Goal: Information Seeking & Learning: Learn about a topic

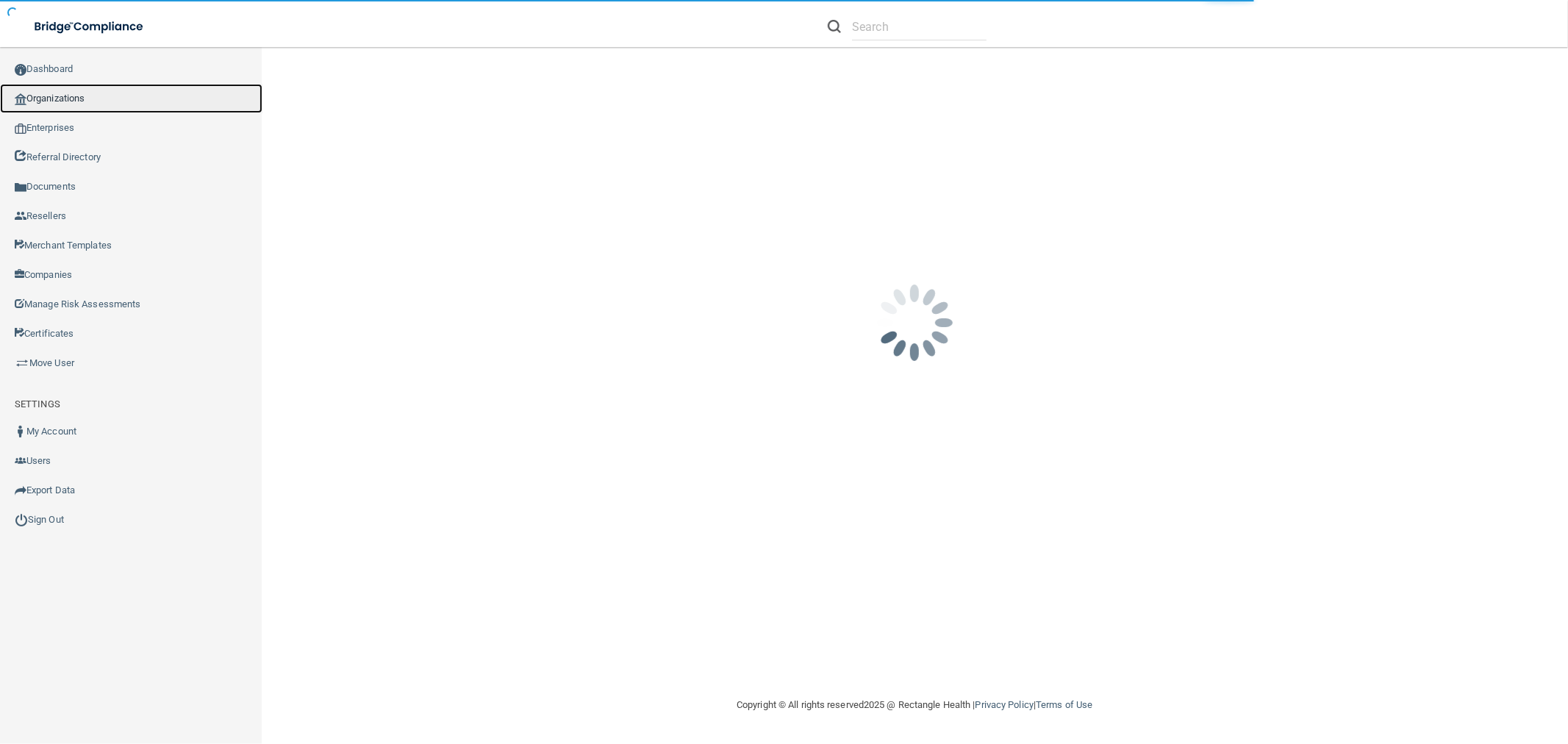
click at [99, 100] on link "Organizations" at bounding box center [131, 98] width 263 height 29
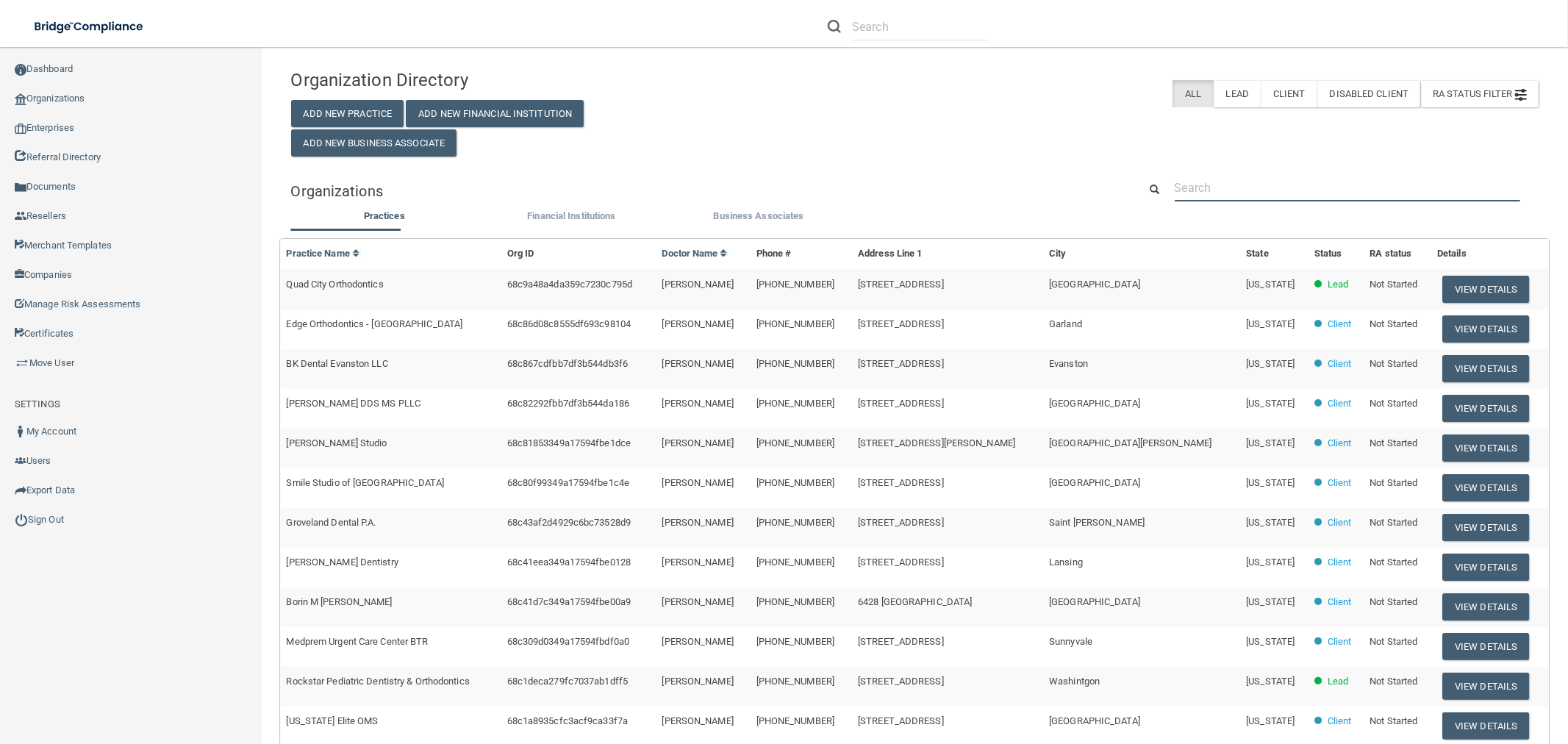
paste input "office@paloaltodentalwellness.com"
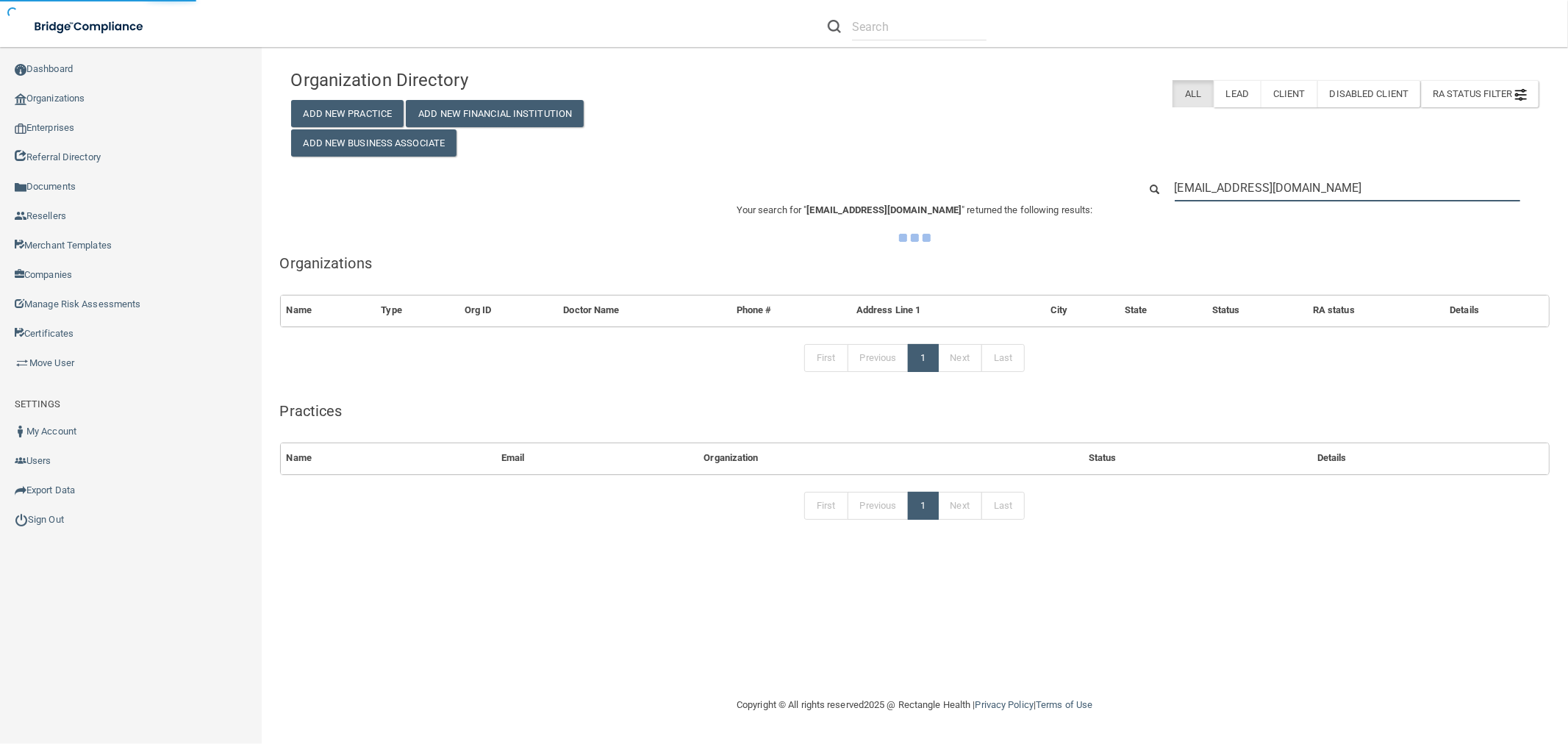
type input "office@paloaltodentalwellness.com"
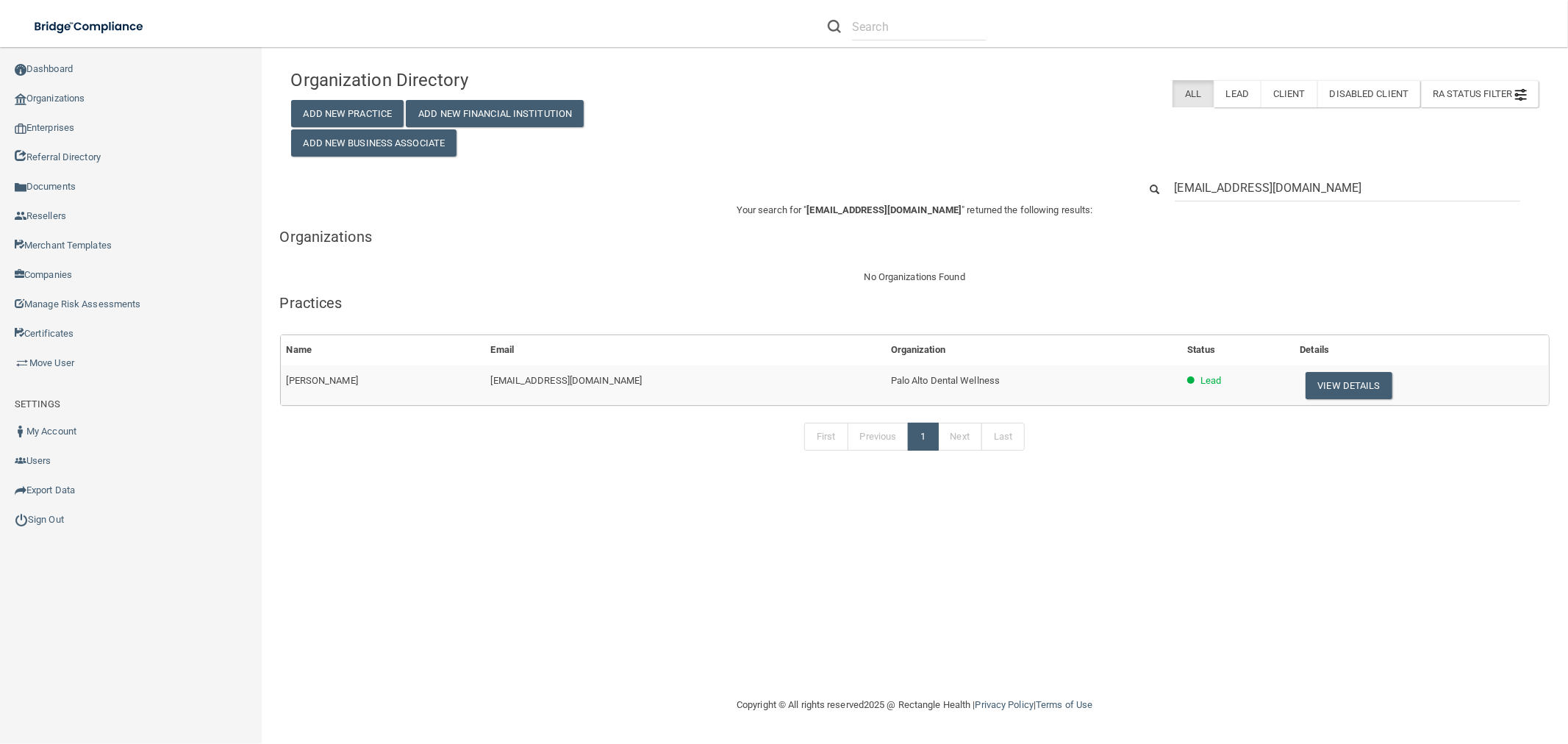
click at [934, 385] on span "Palo Alto Dental Wellness" at bounding box center [945, 380] width 109 height 11
copy tr "Palo Alto Dental Wellness"
click at [1311, 186] on input "office@paloaltodentalwellness.com" at bounding box center [1347, 188] width 346 height 27
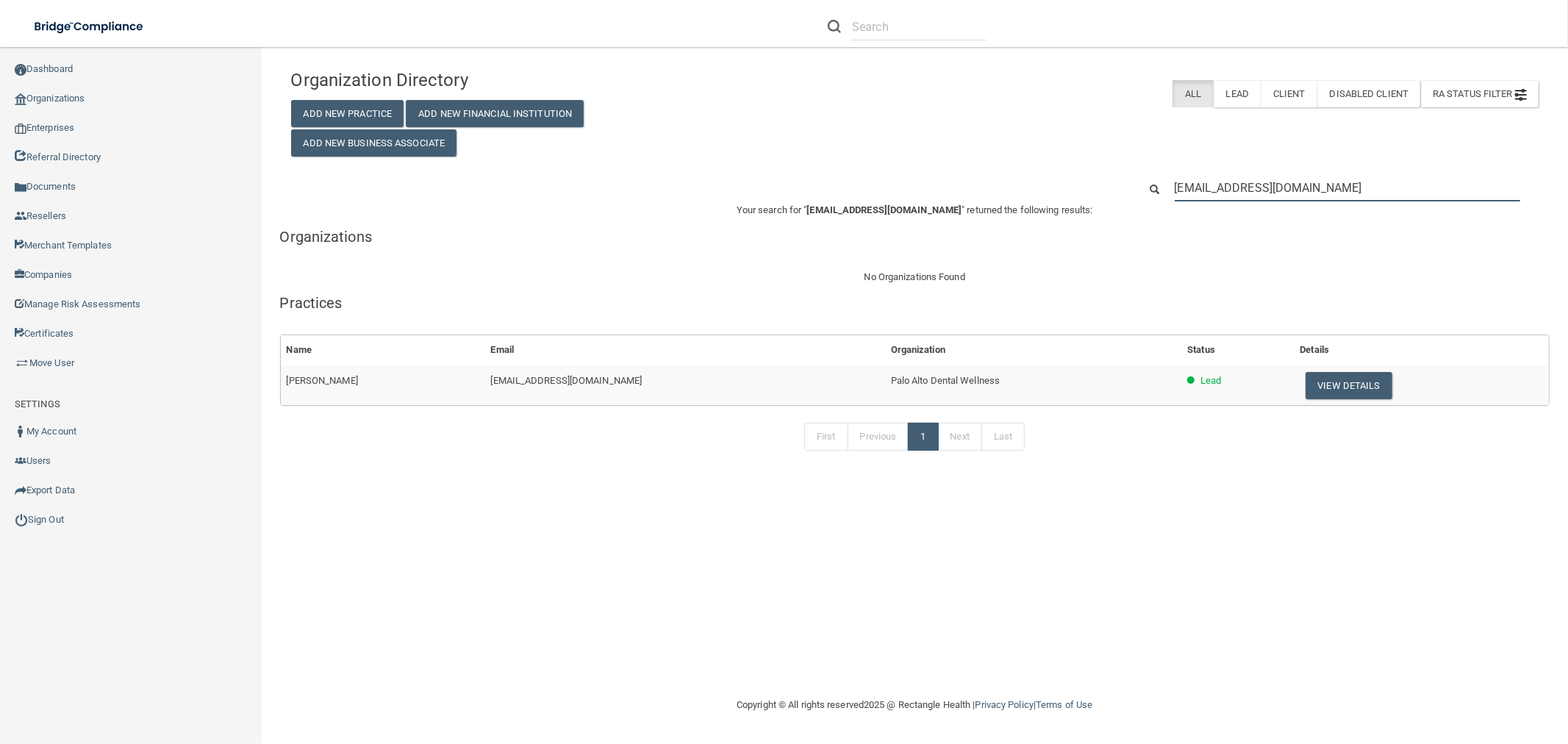
click at [1310, 186] on input "office@paloaltodentalwellness.com" at bounding box center [1347, 188] width 346 height 27
click at [1309, 186] on input "office@paloaltodentalwellness.com" at bounding box center [1347, 188] width 346 height 27
paste input "Palo Alto Dental Wellness"
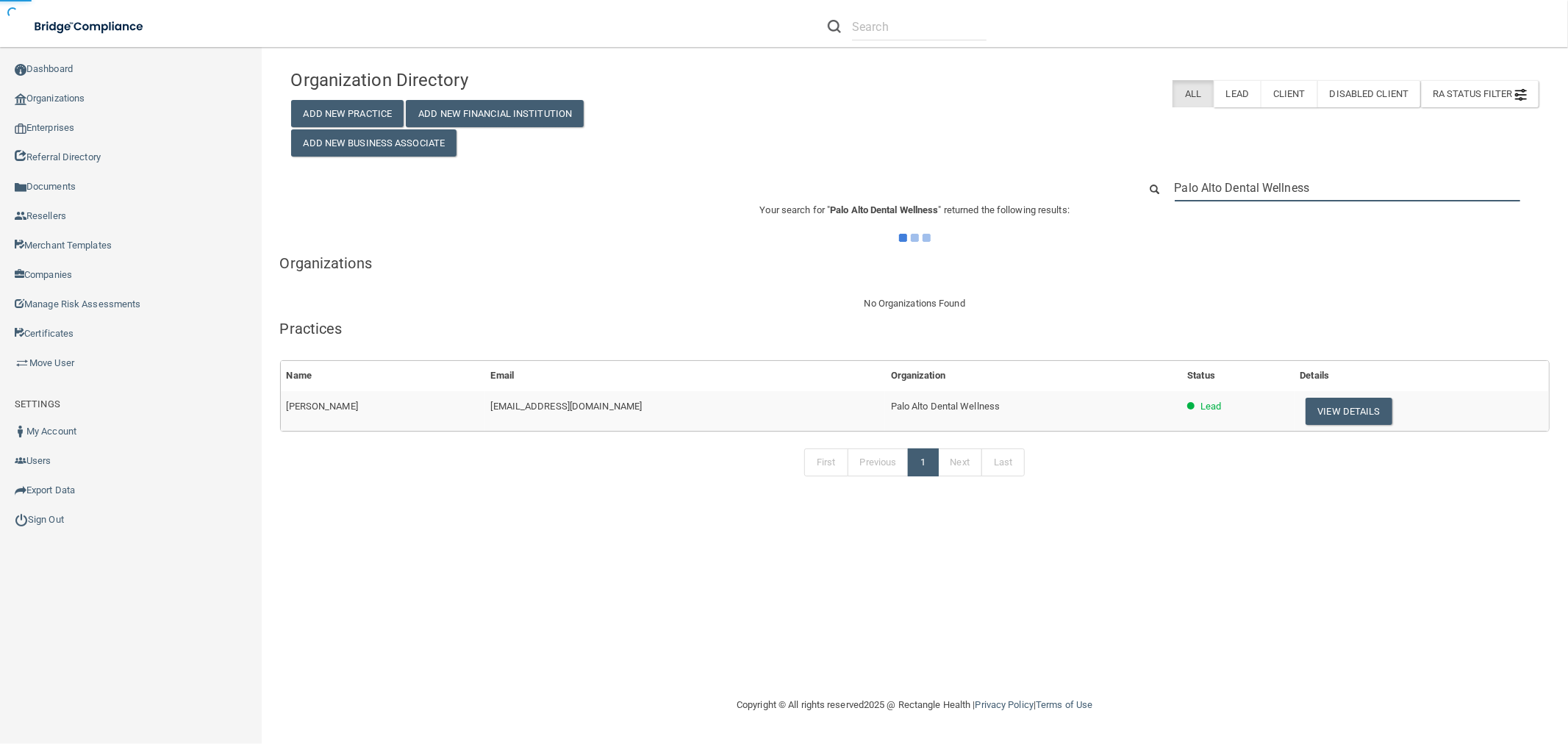
type input "Palo Alto Dental Wellness"
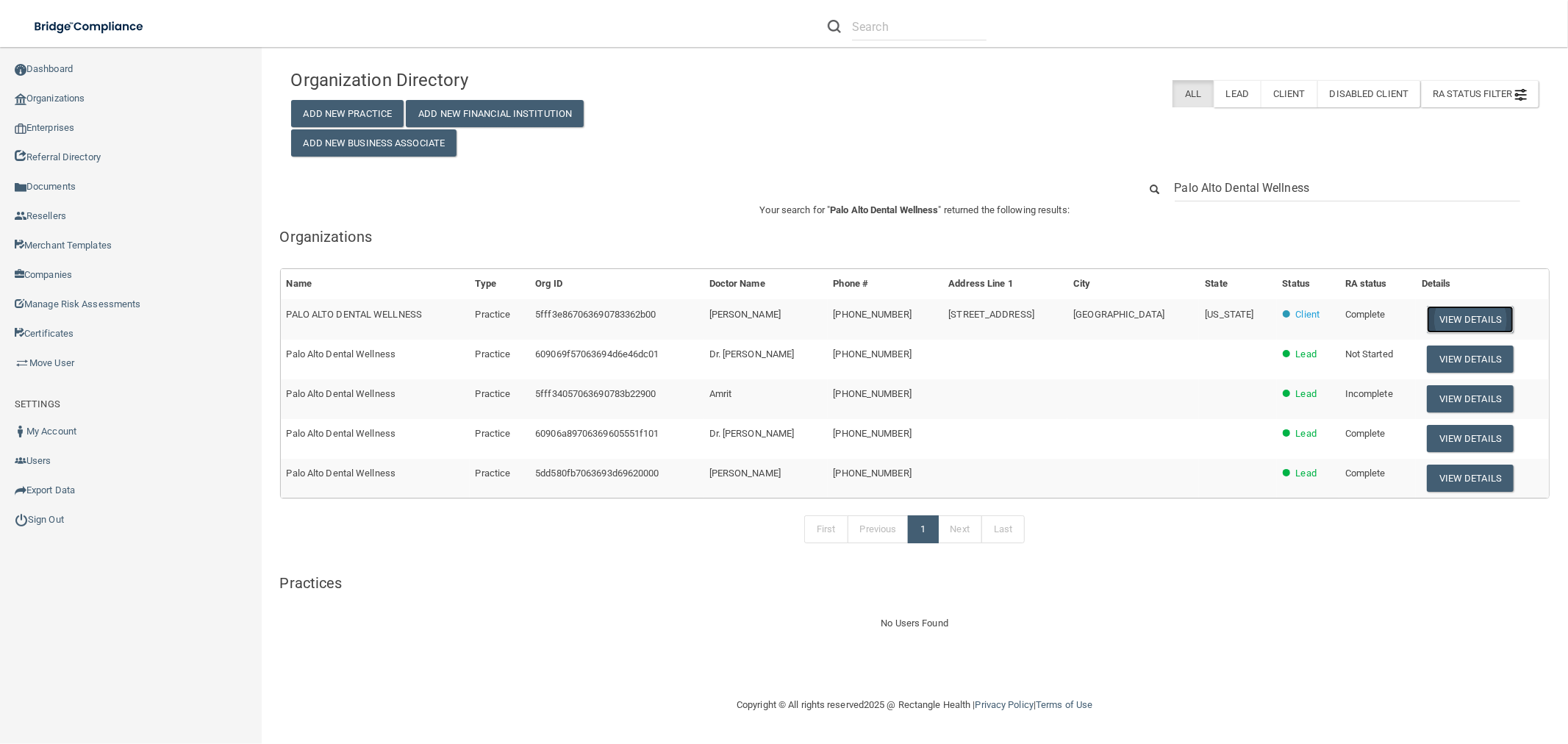
click at [1438, 321] on button "View Details" at bounding box center [1470, 319] width 86 height 27
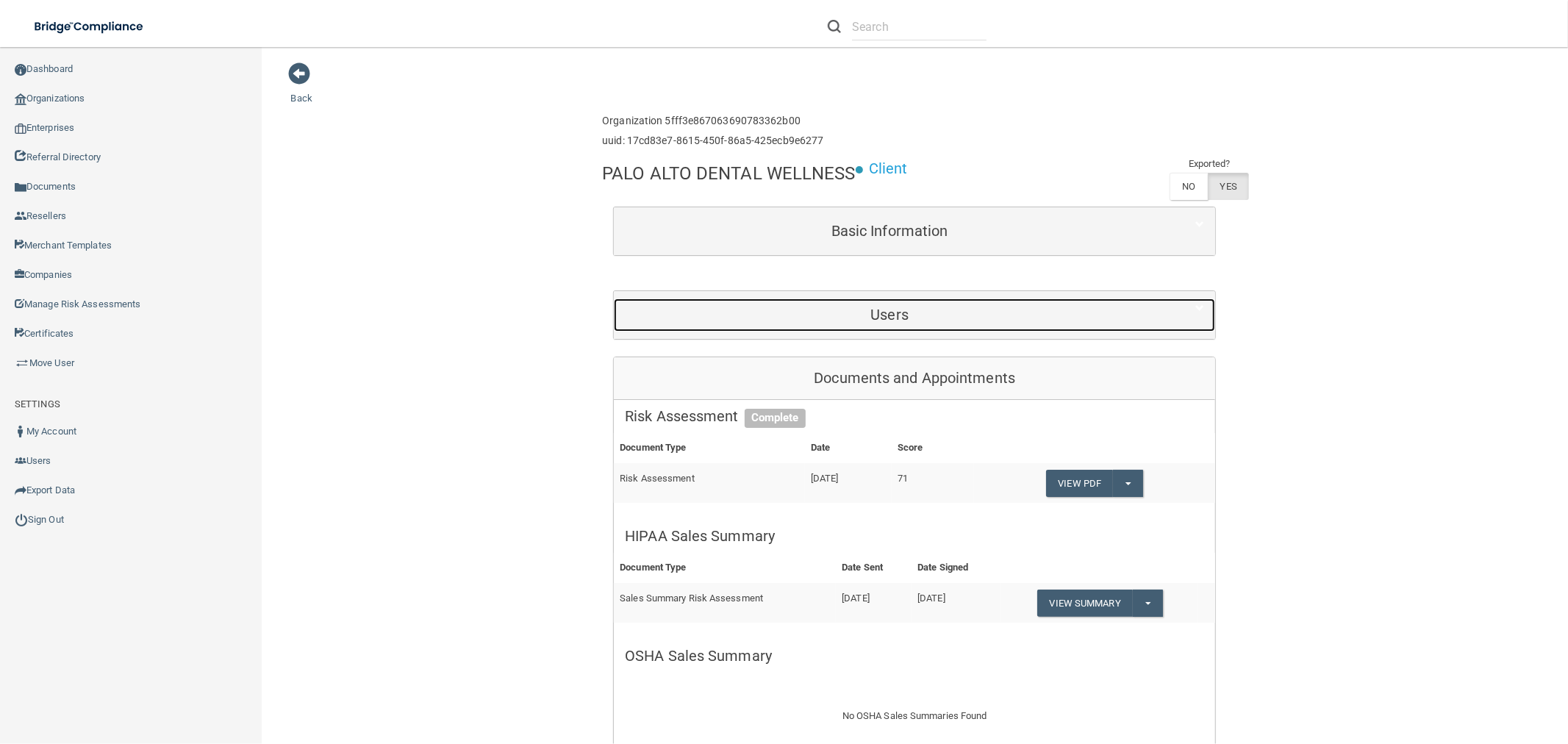
click at [869, 302] on div "Users" at bounding box center [890, 315] width 551 height 33
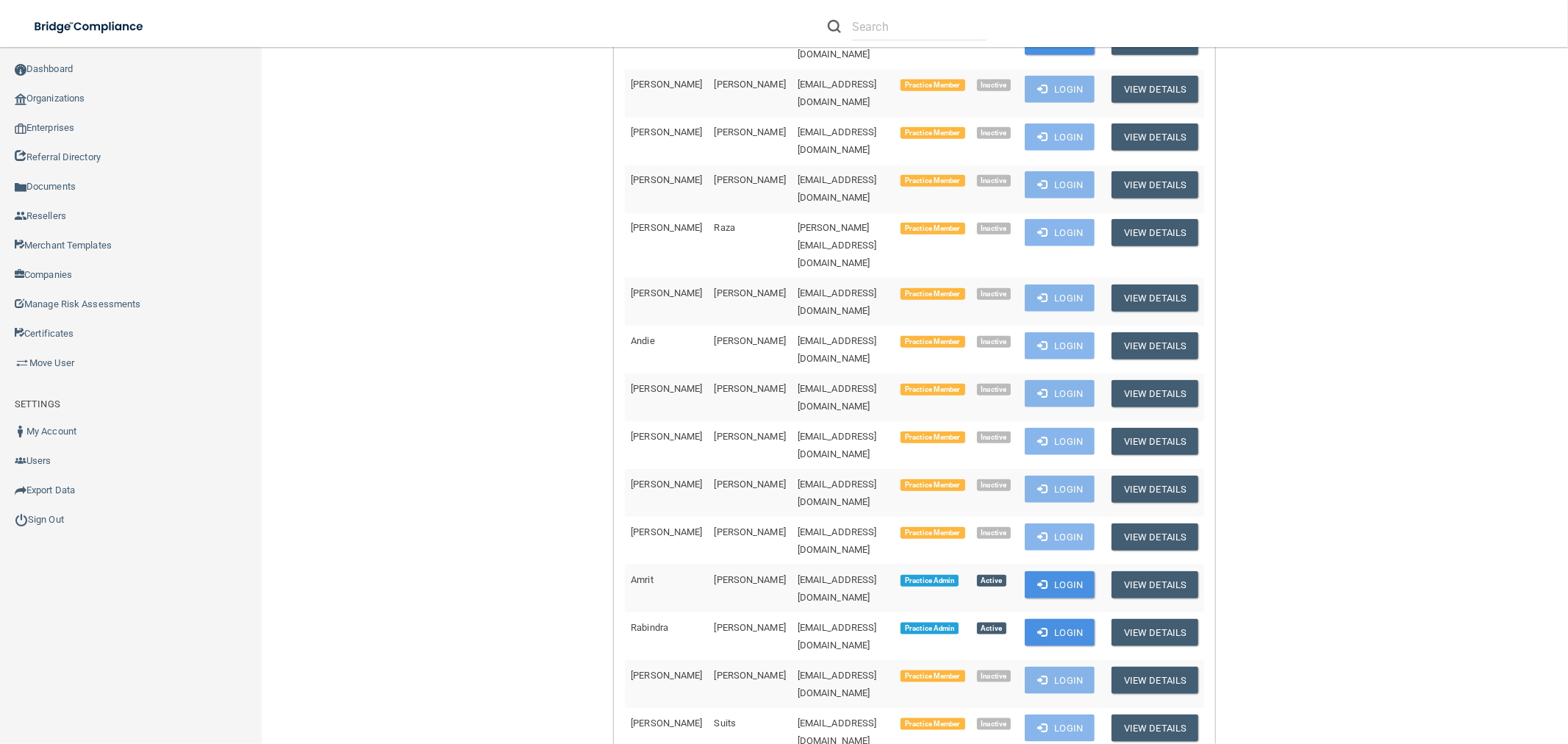
scroll to position [1224, 0]
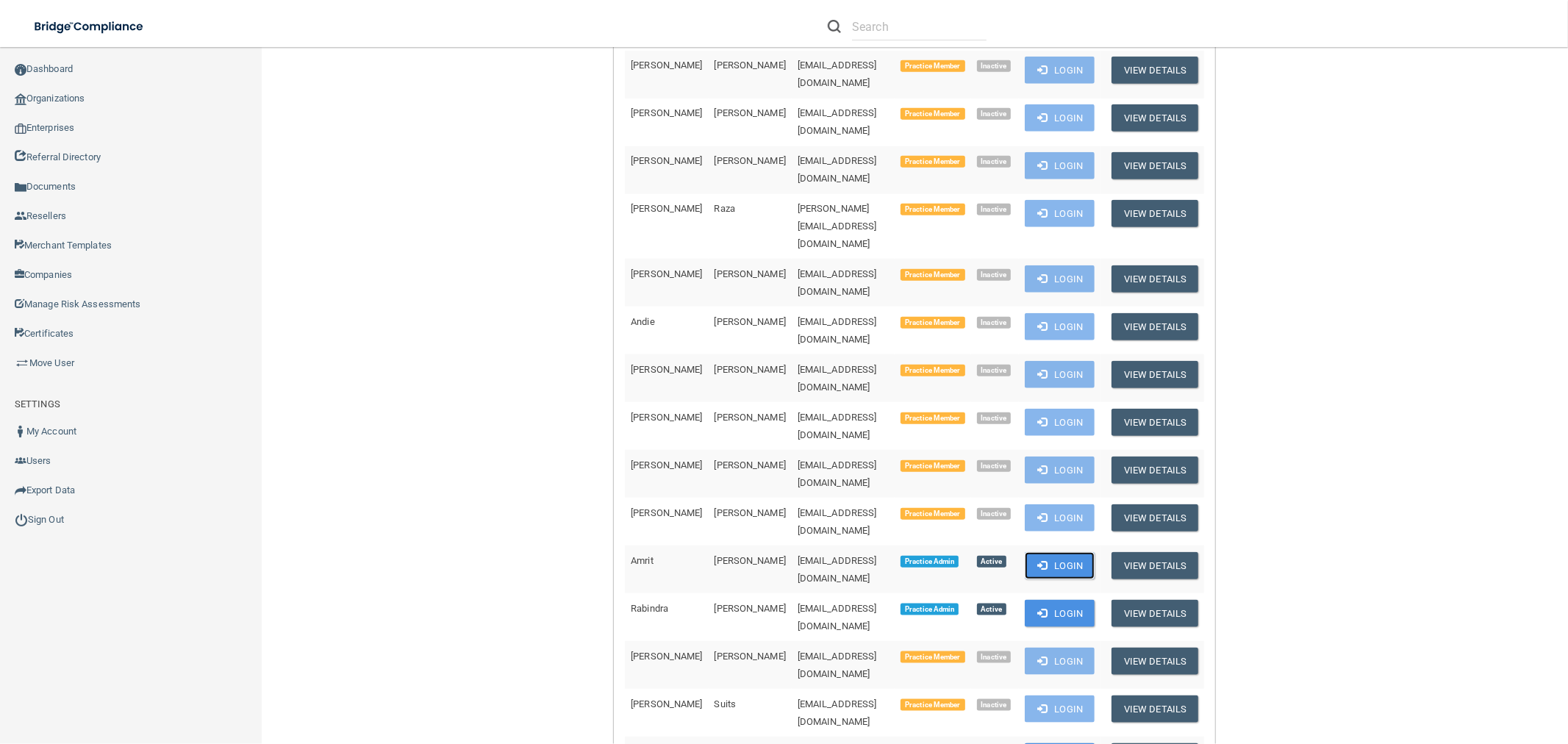
click at [1086, 552] on button "Login" at bounding box center [1060, 566] width 70 height 27
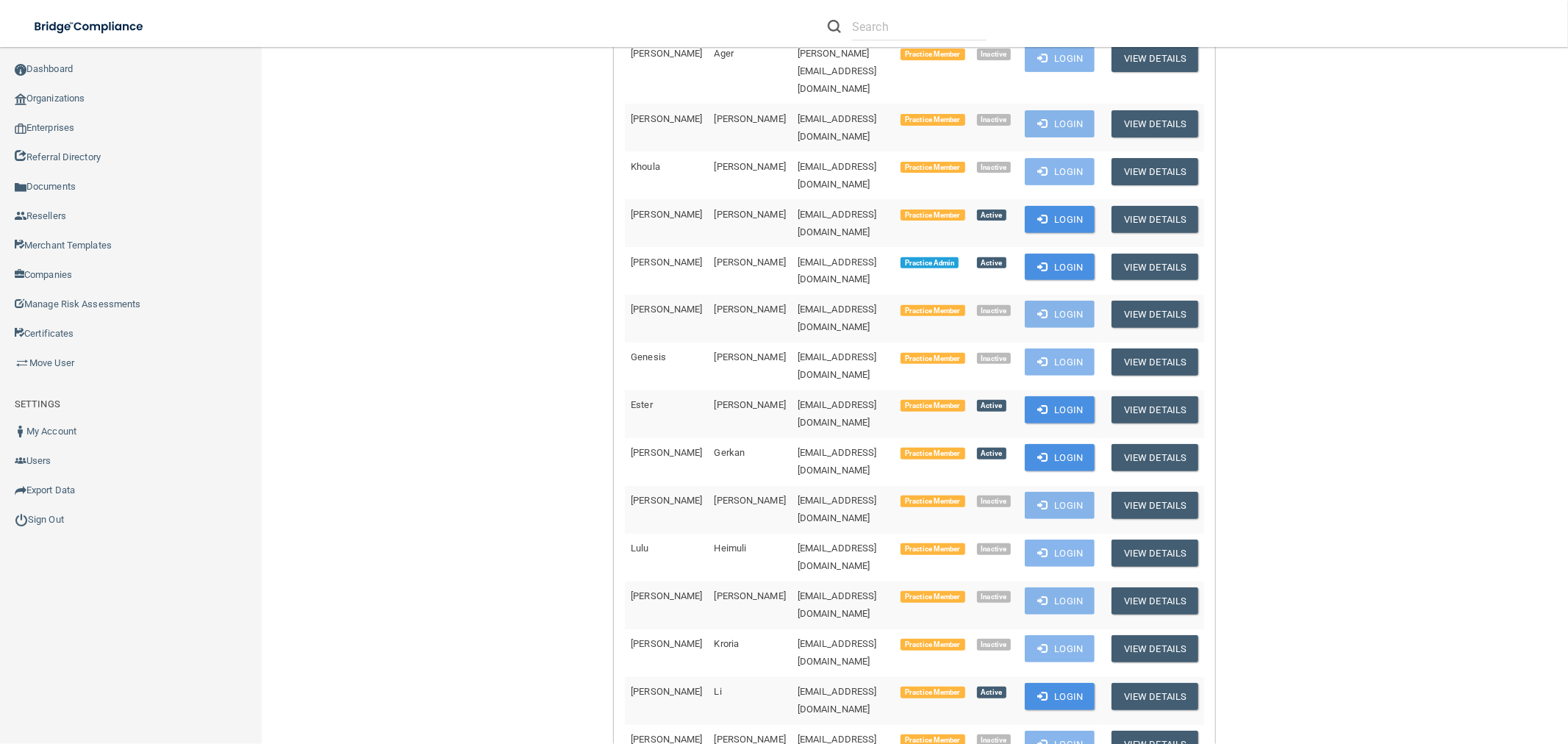
scroll to position [0, 0]
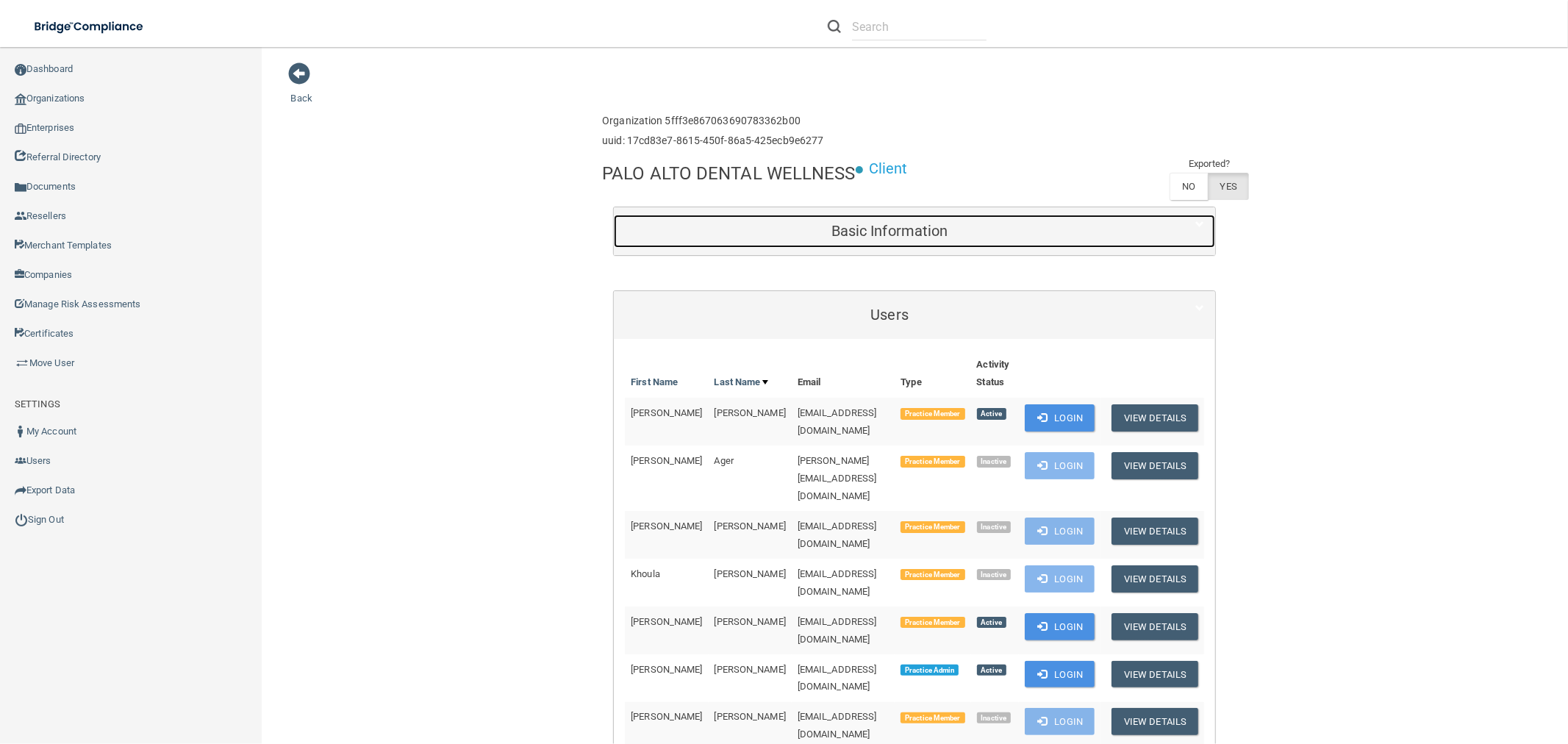
click at [884, 229] on h5 "Basic Information" at bounding box center [890, 231] width 529 height 16
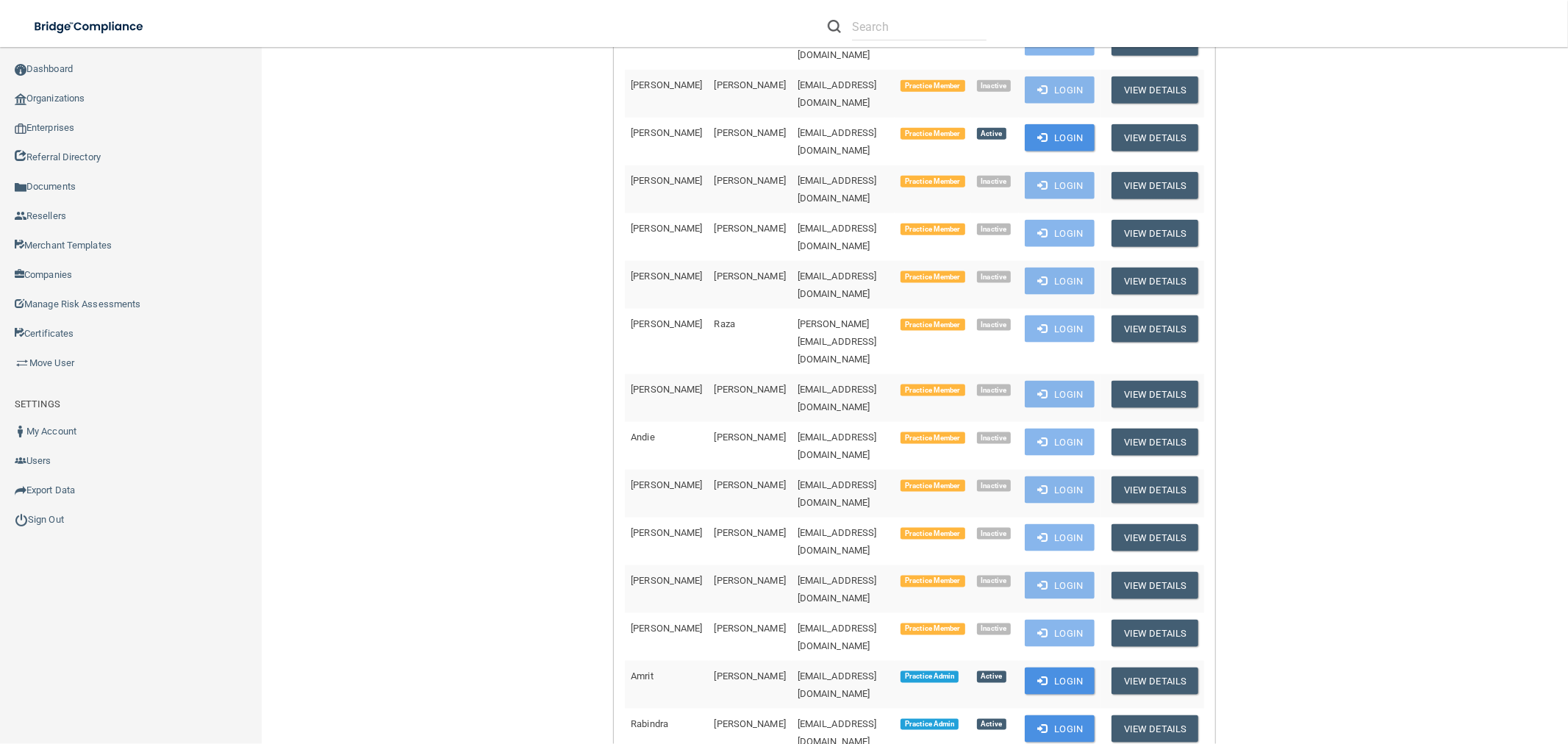
scroll to position [1388, 0]
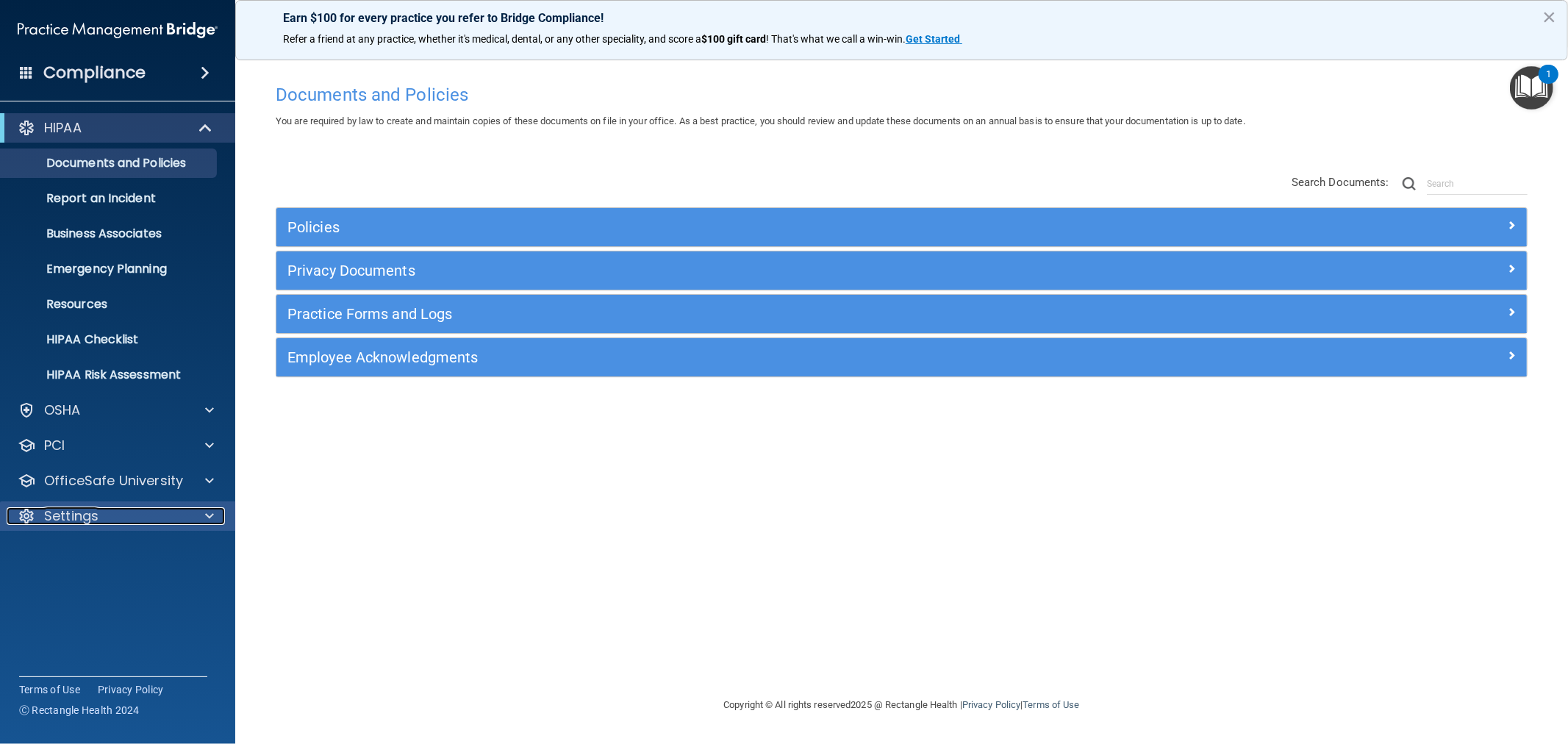
click at [85, 516] on p "Settings" at bounding box center [71, 516] width 55 height 17
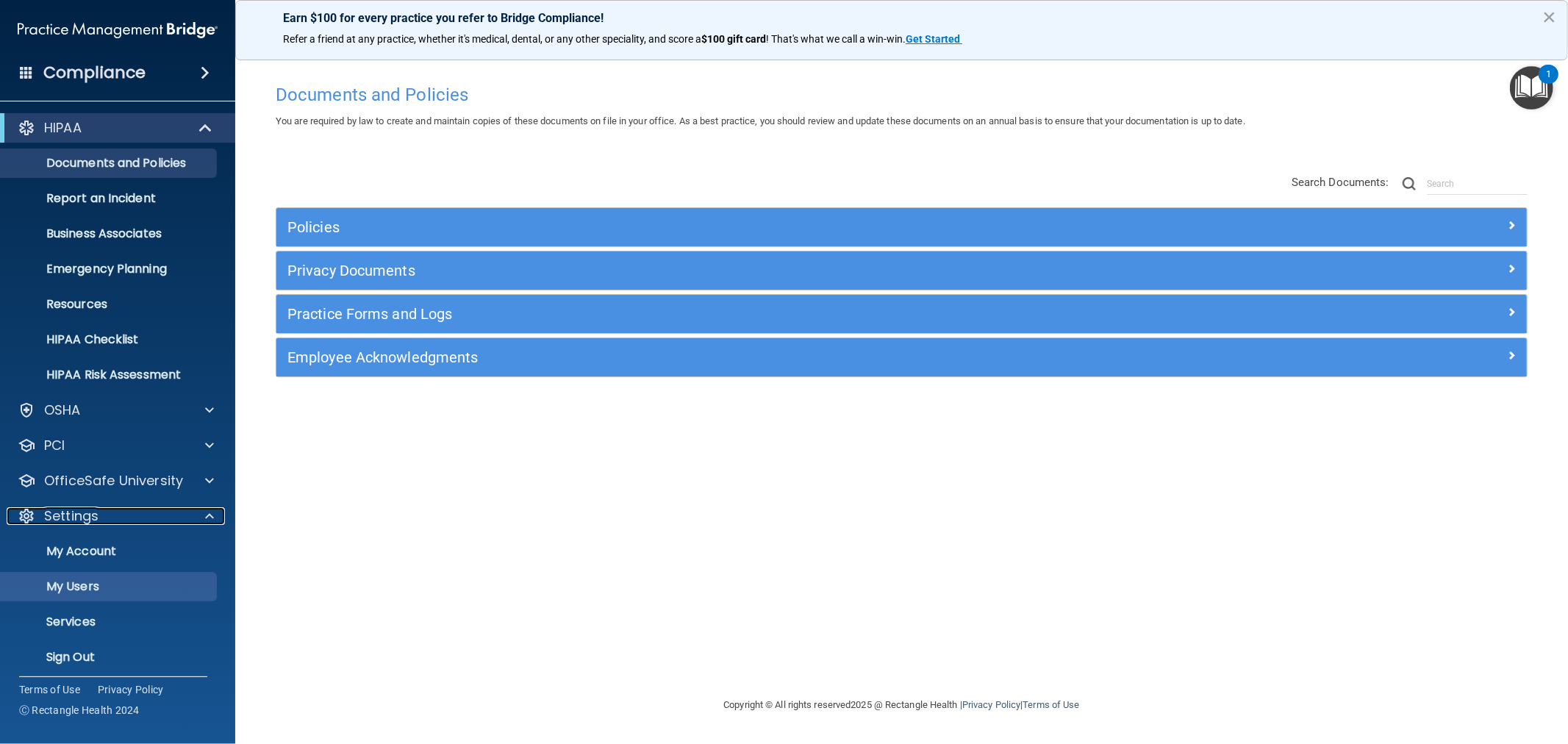
scroll to position [5, 0]
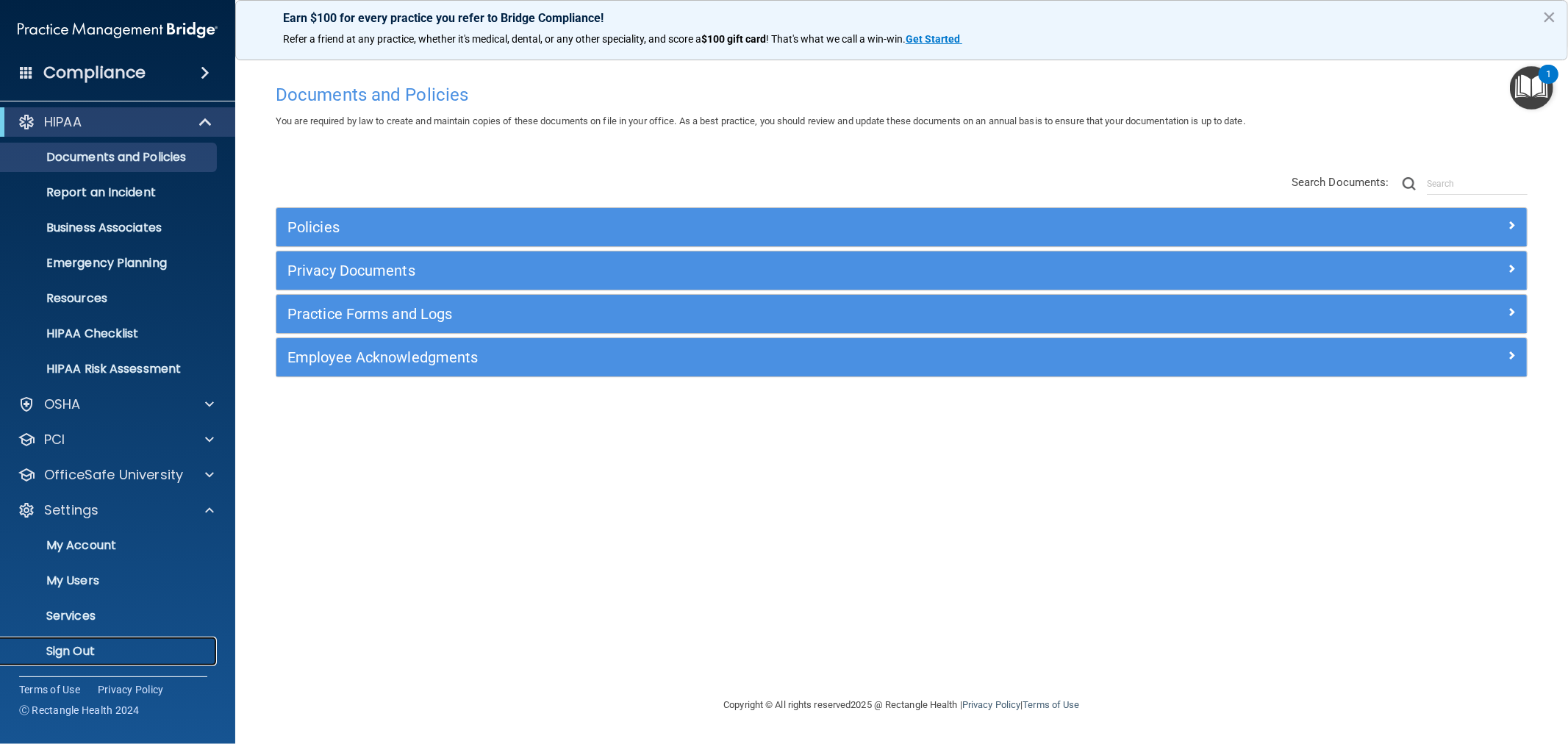
click at [78, 652] on p "Sign Out" at bounding box center [110, 651] width 201 height 15
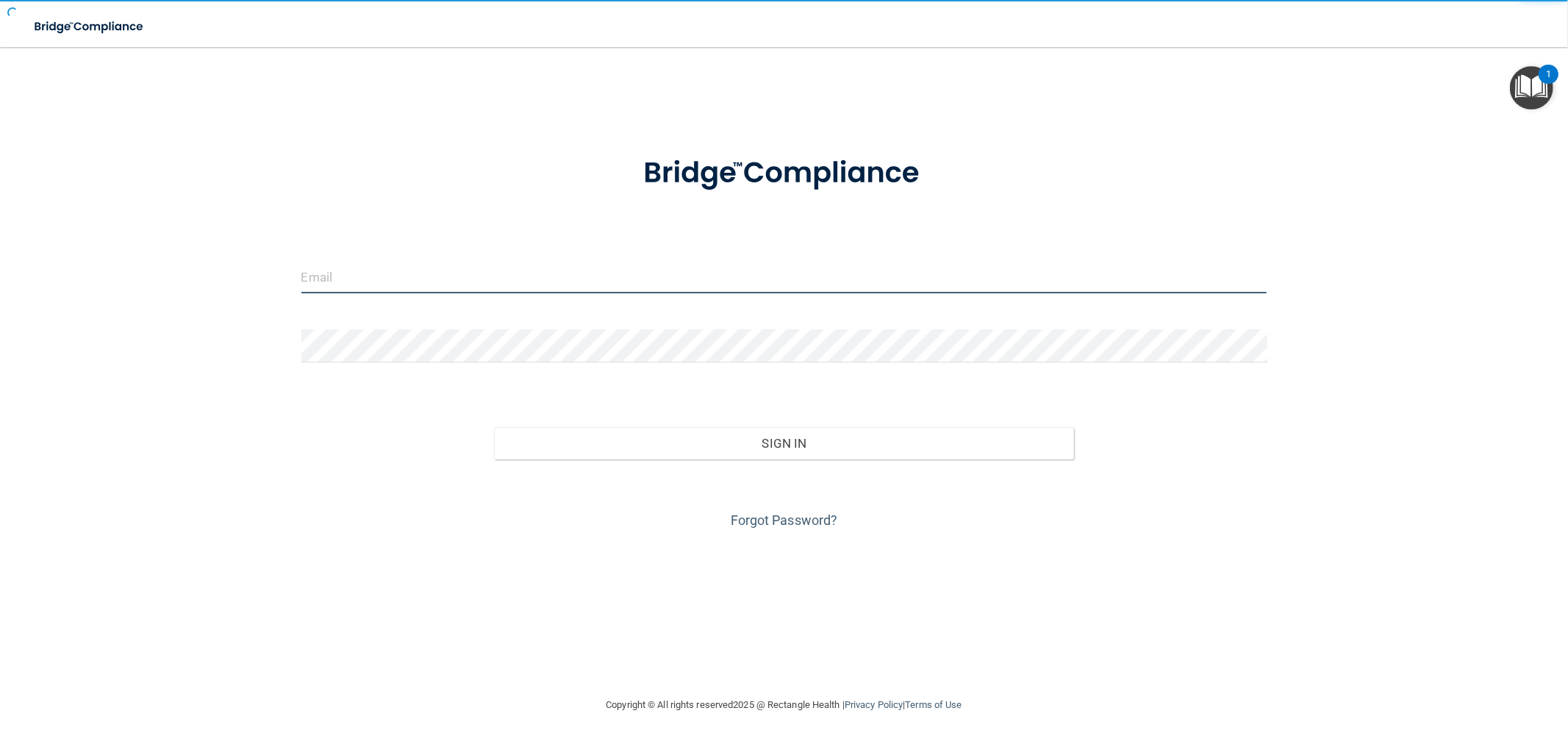
type input "[EMAIL_ADDRESS][DOMAIN_NAME]"
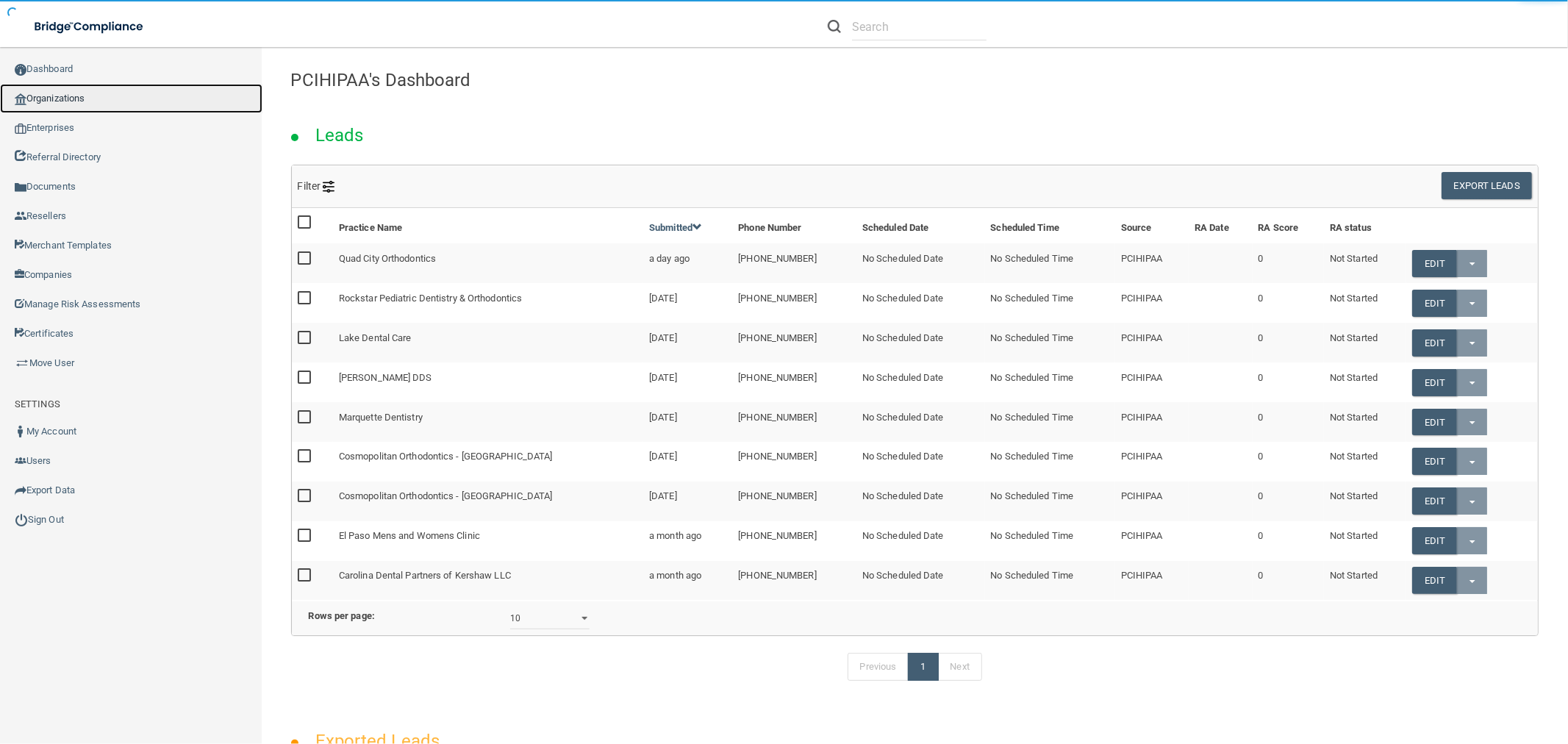
click at [82, 94] on link "Organizations" at bounding box center [131, 98] width 263 height 29
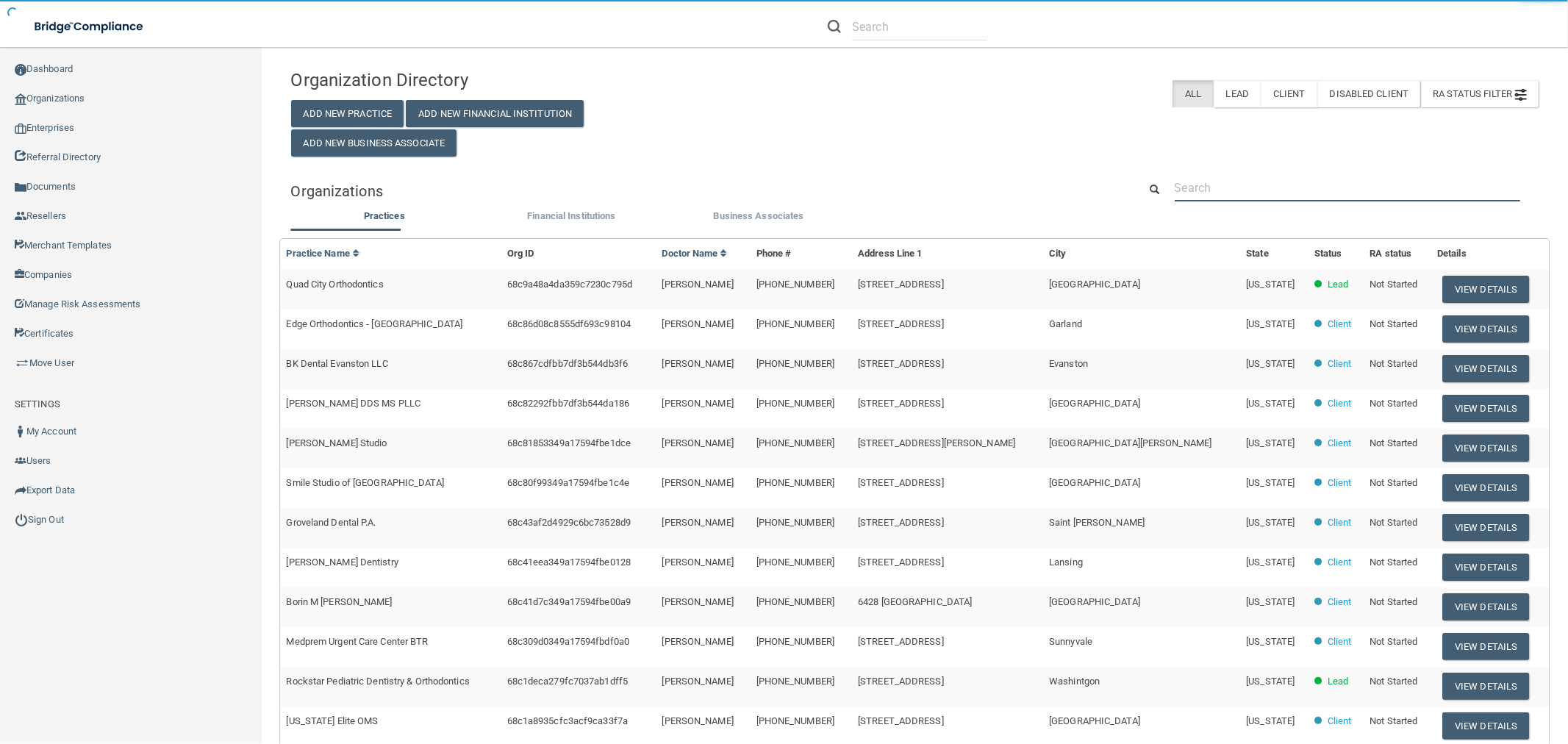
click at [1272, 181] on input "text" at bounding box center [1347, 188] width 346 height 27
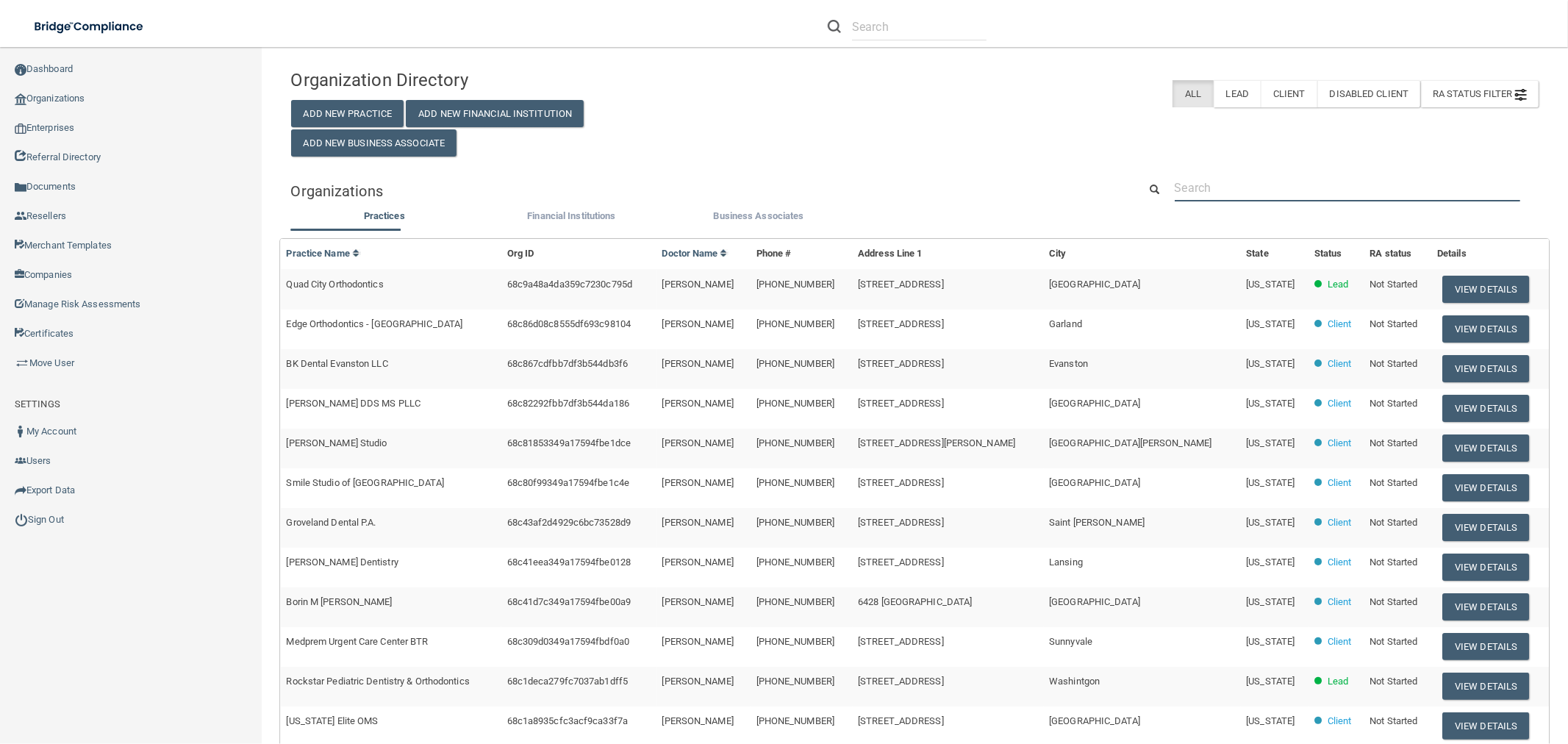
paste input "Palo Alto Dental Wellness"
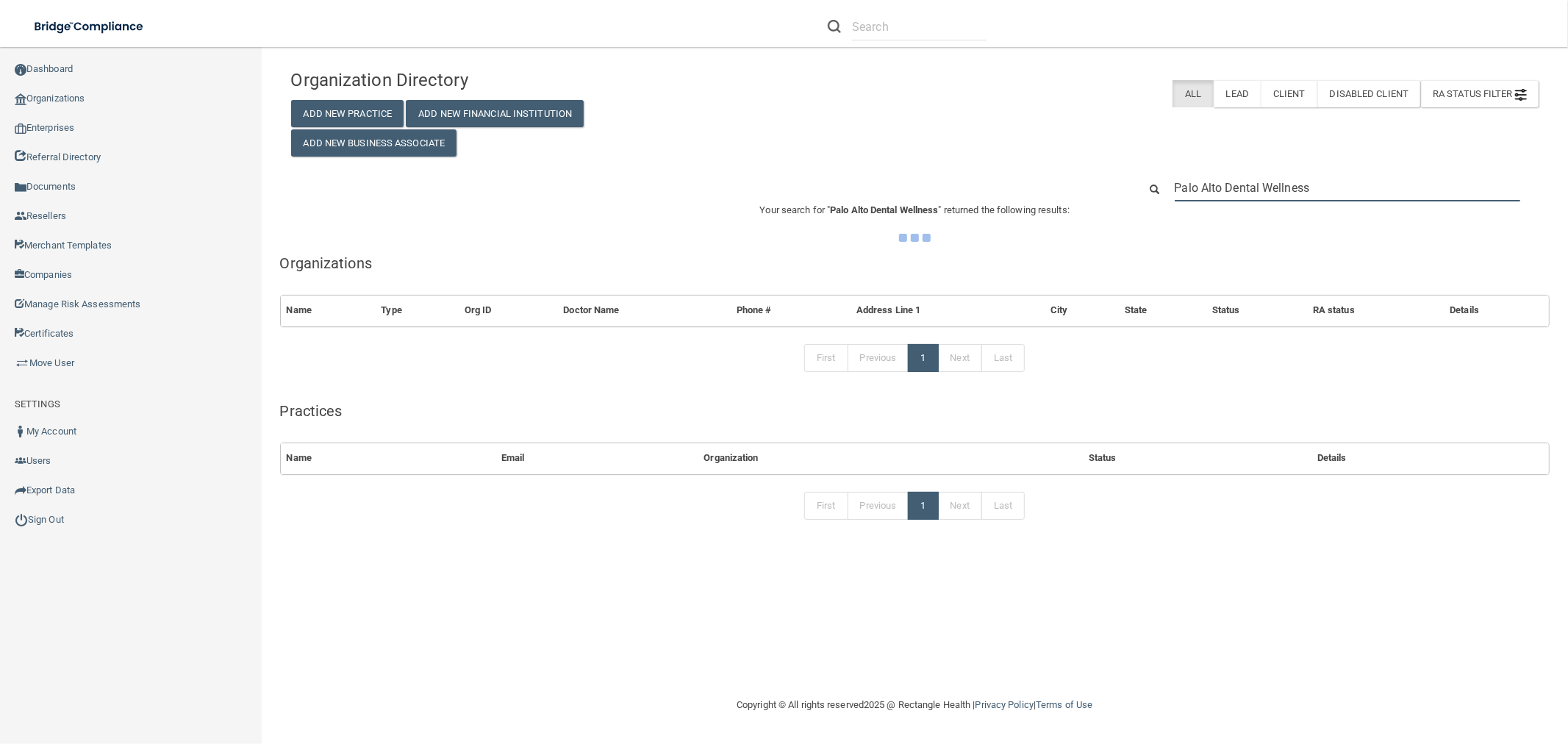
type input "Palo Alto Dental Wellness"
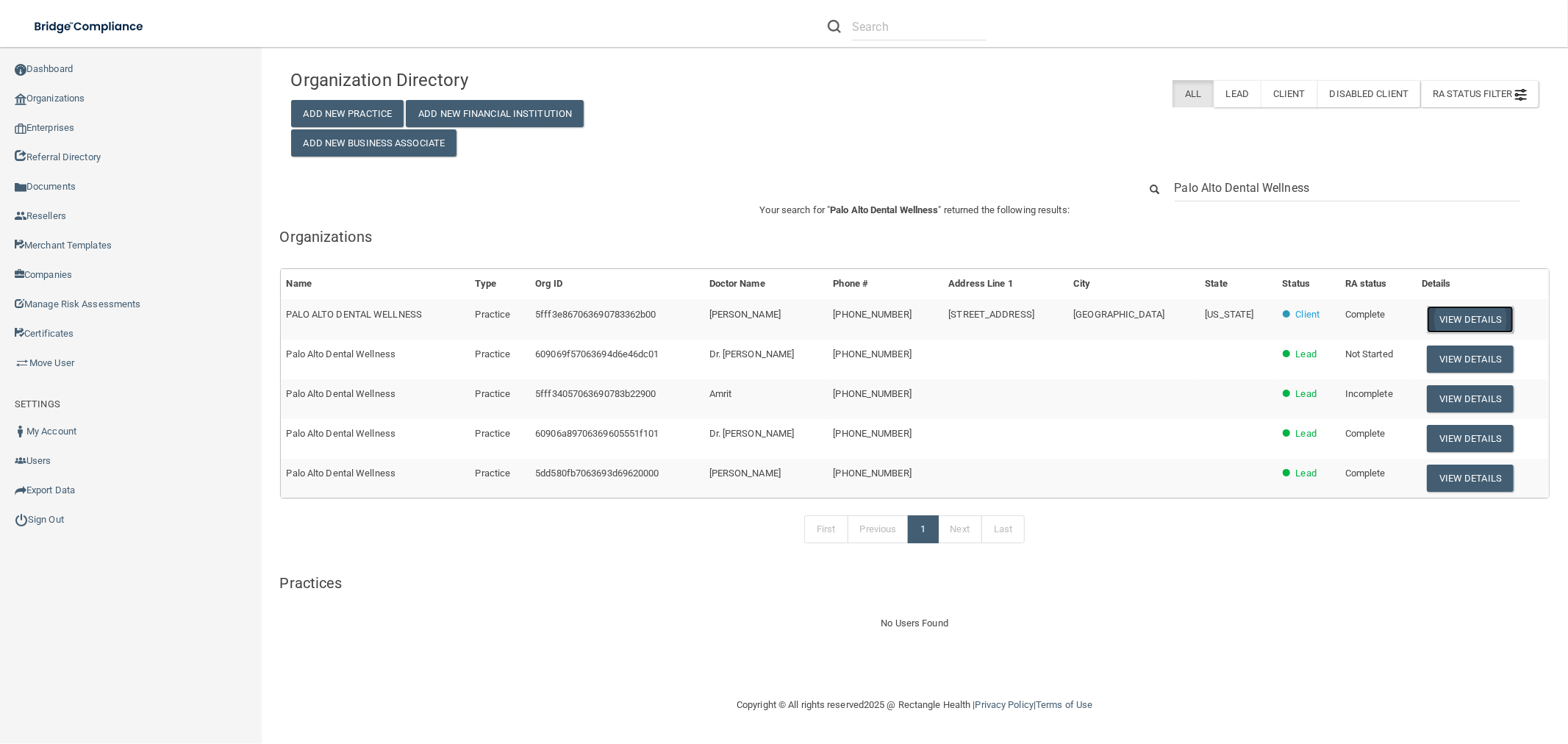
click at [1473, 306] on button "View Details" at bounding box center [1470, 319] width 86 height 27
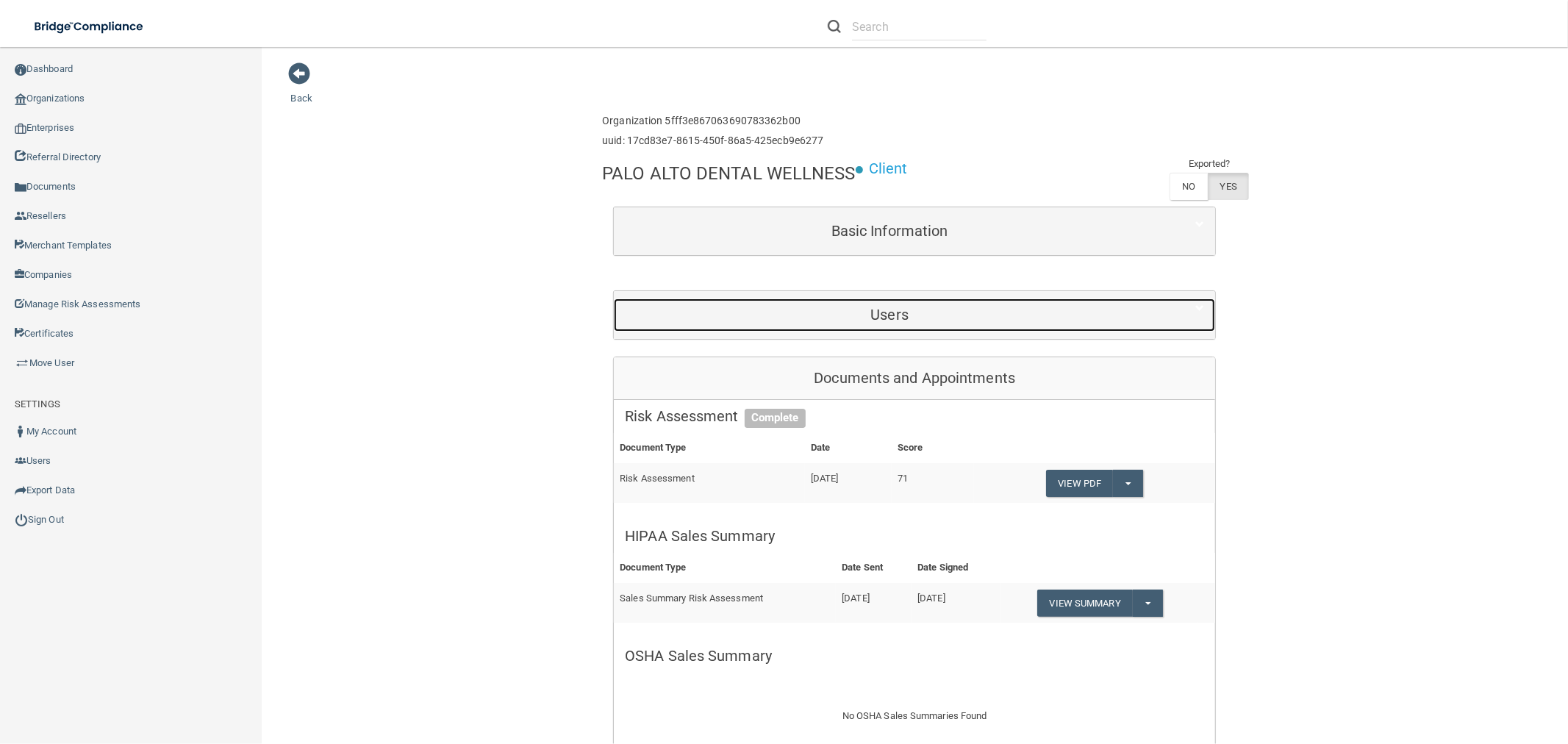
click at [1003, 307] on h5 "Users" at bounding box center [890, 315] width 529 height 16
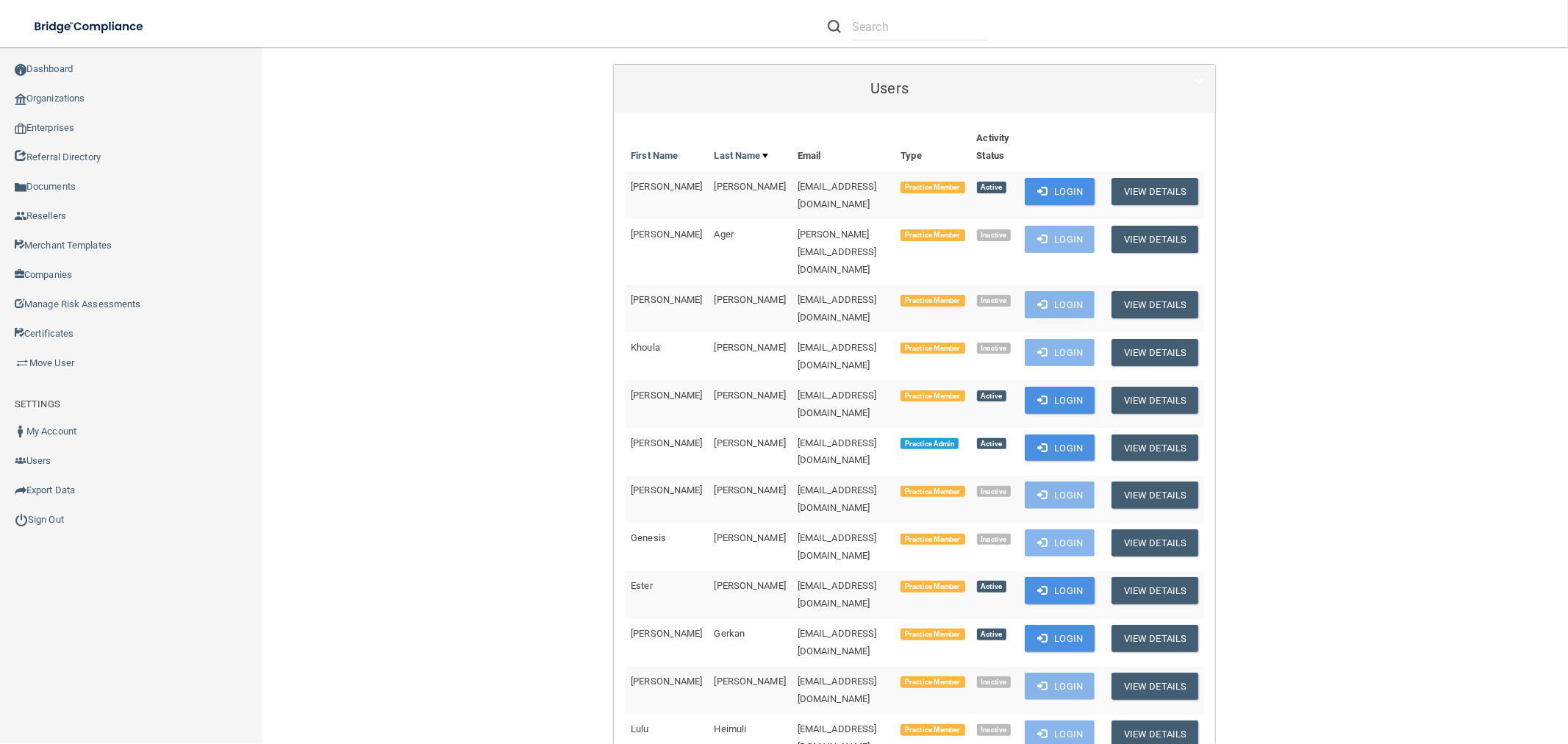
scroll to position [489, 0]
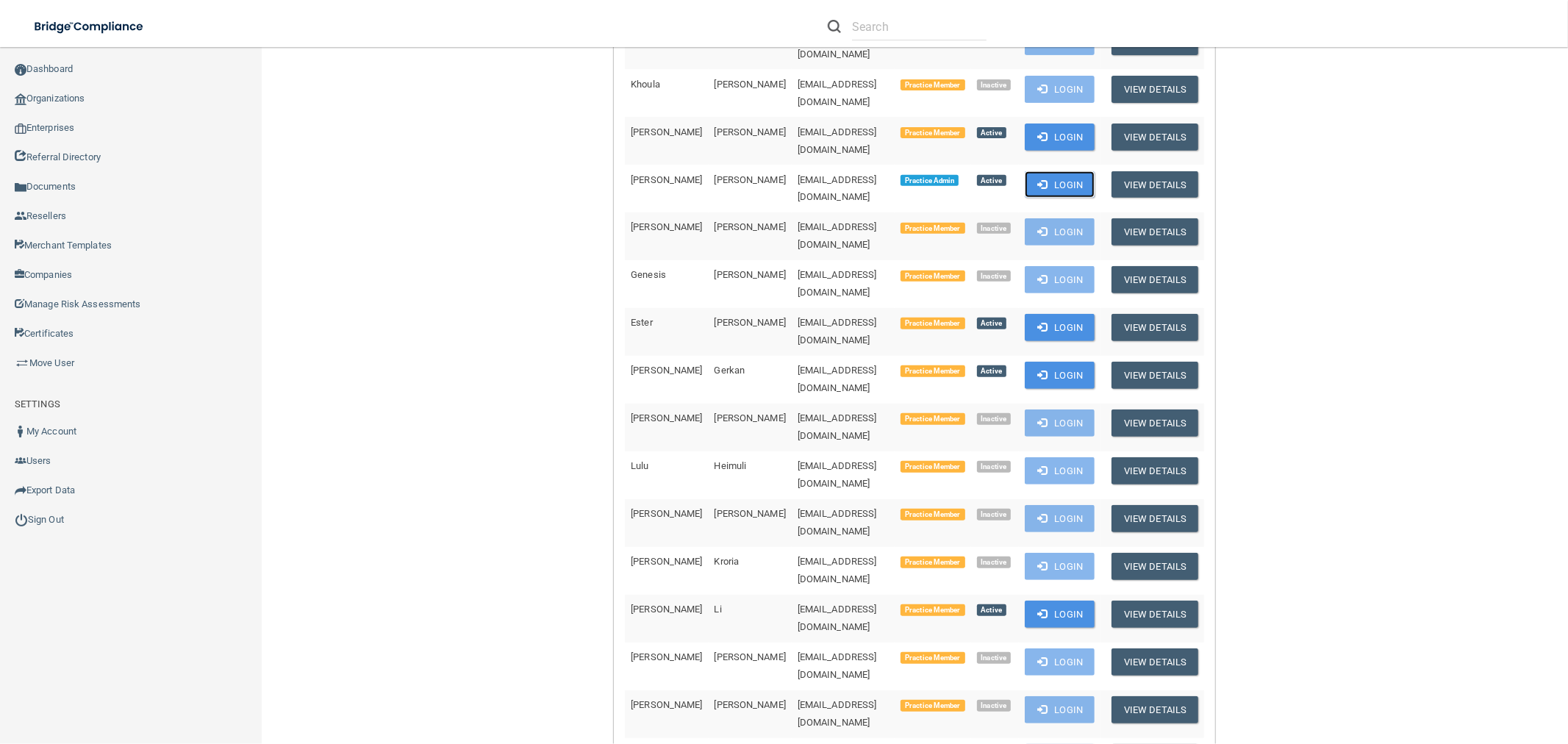
click at [1092, 171] on button "Login" at bounding box center [1060, 185] width 70 height 27
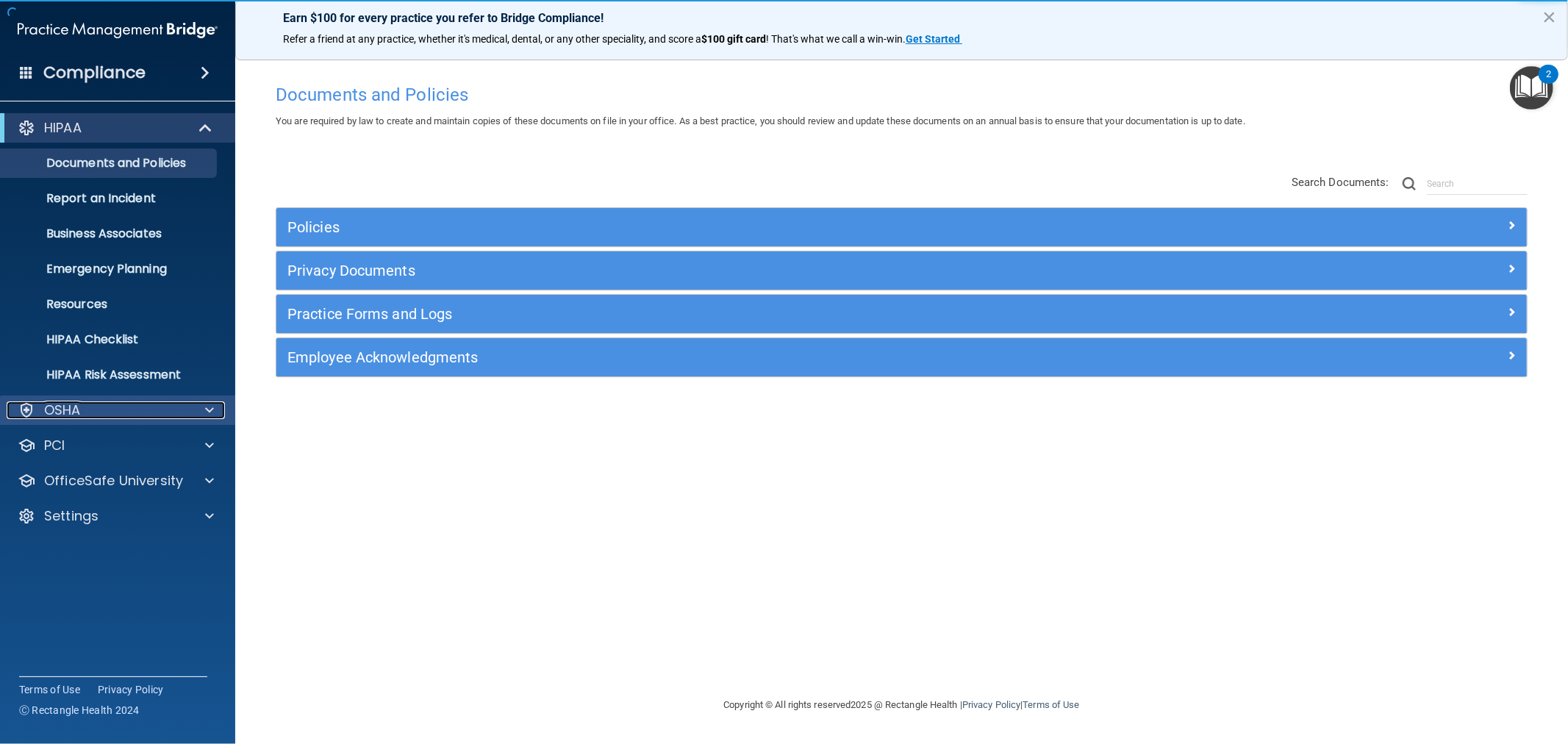
click at [79, 412] on p "OSHA" at bounding box center [62, 409] width 36 height 17
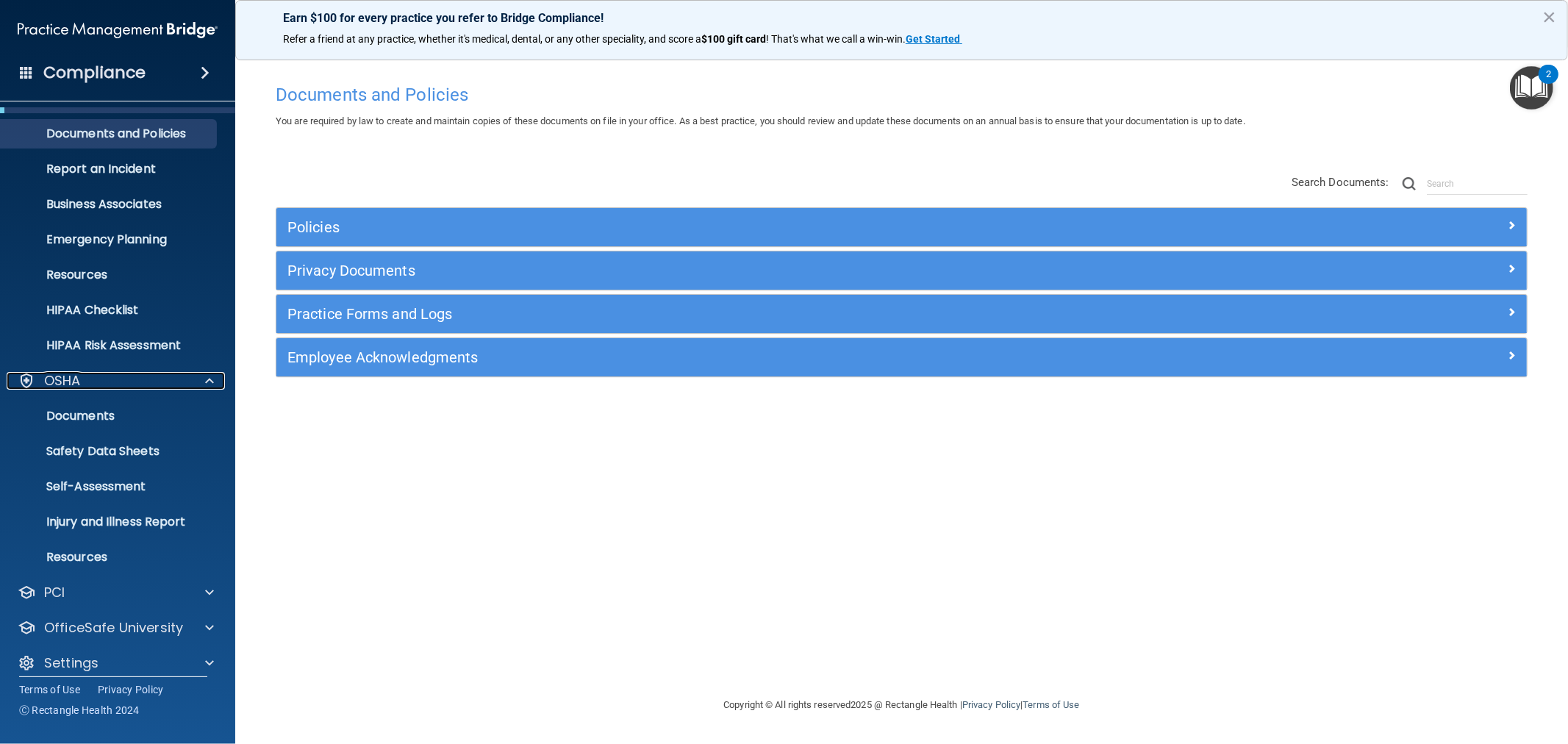
scroll to position [42, 0]
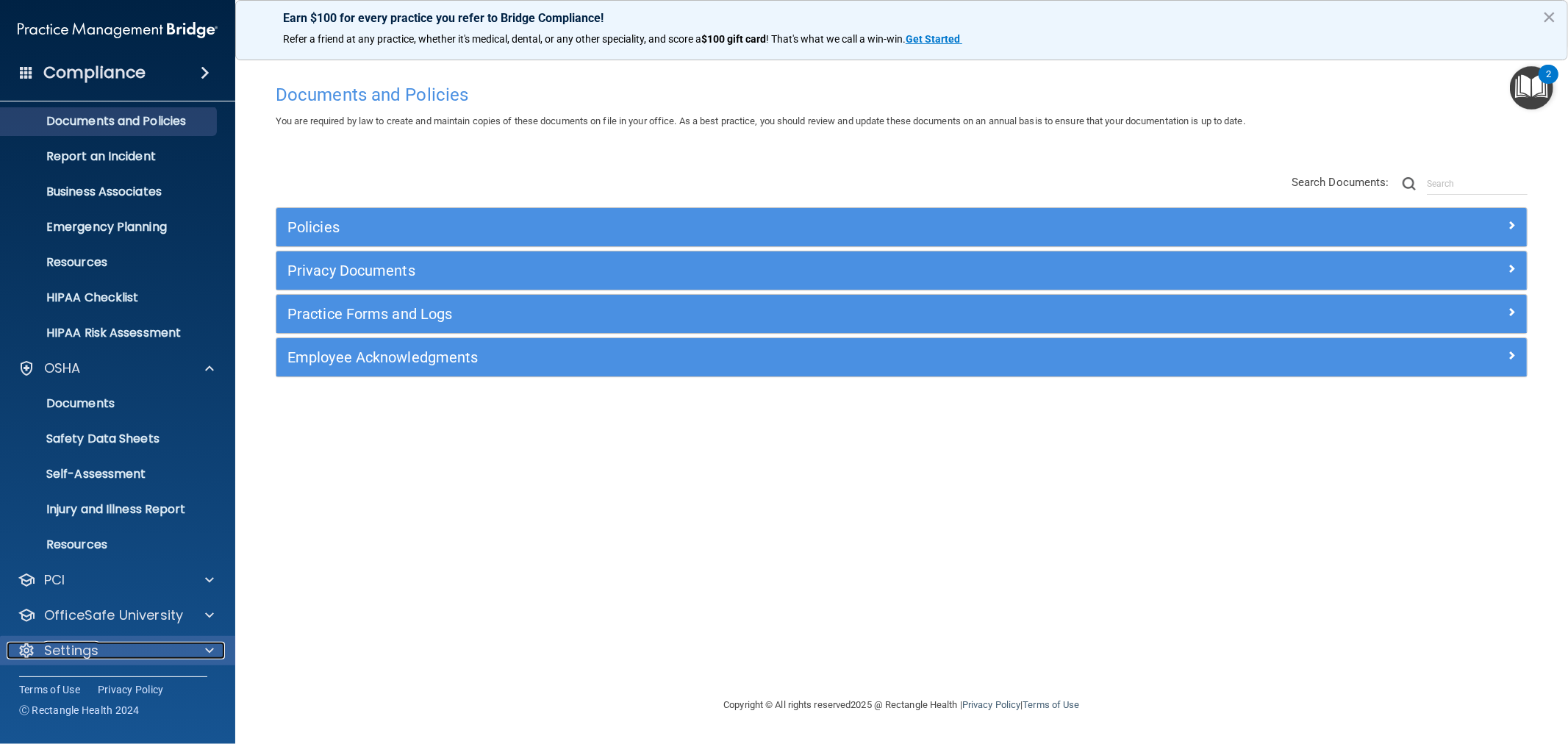
click at [94, 648] on p "Settings" at bounding box center [71, 650] width 55 height 17
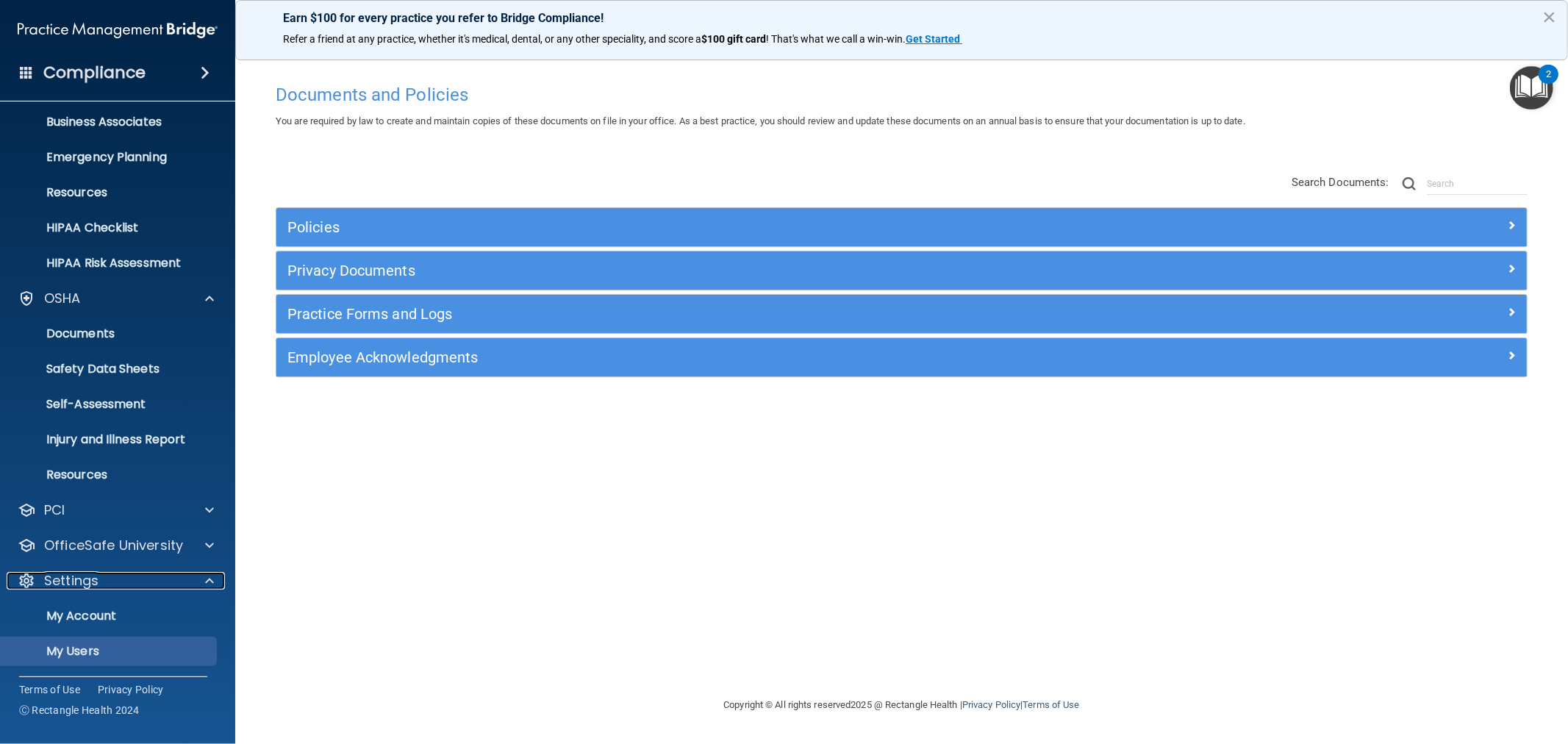
scroll to position [182, 0]
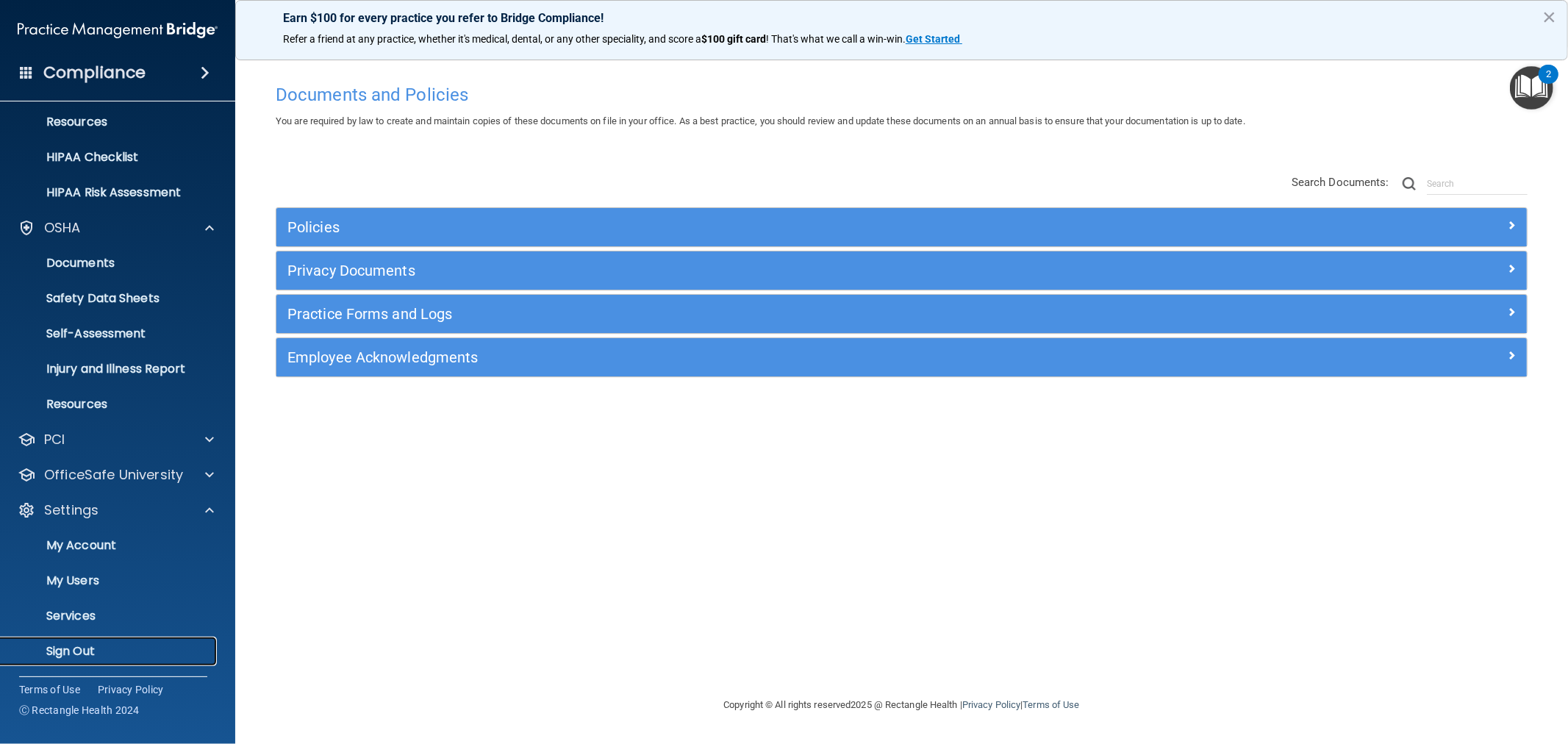
click at [84, 651] on p "Sign Out" at bounding box center [110, 651] width 201 height 15
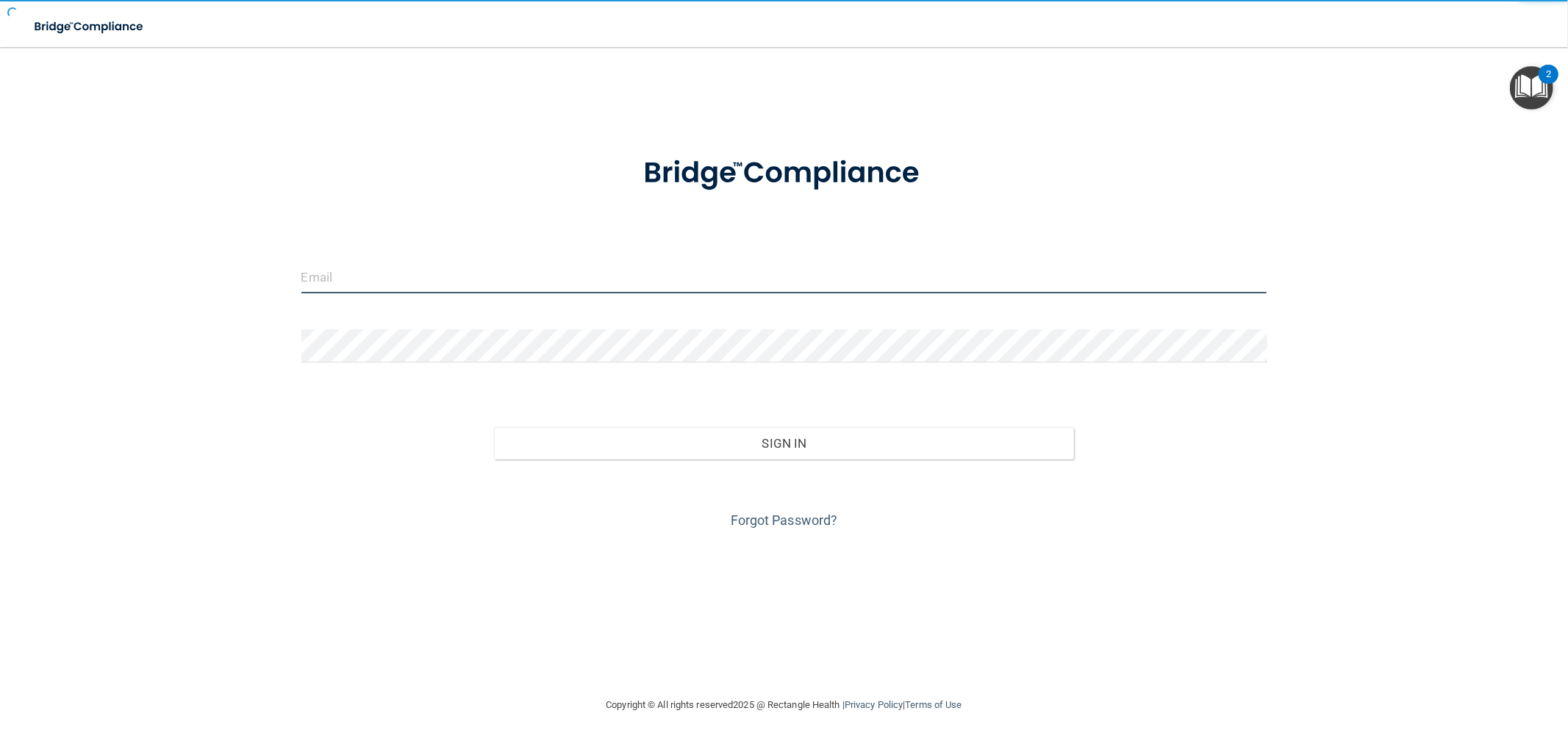
type input "[EMAIL_ADDRESS][DOMAIN_NAME]"
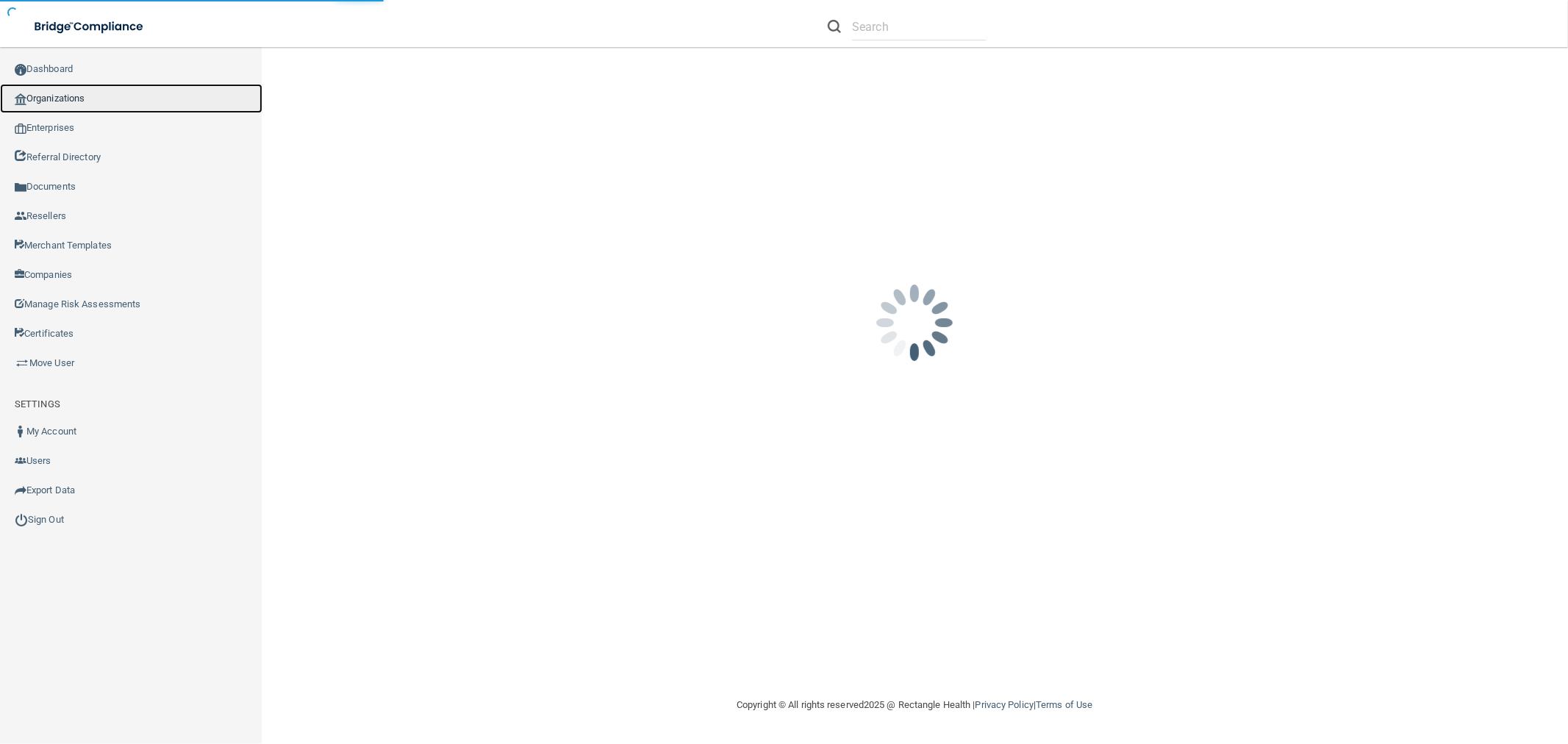
click at [75, 97] on link "Organizations" at bounding box center [131, 98] width 263 height 29
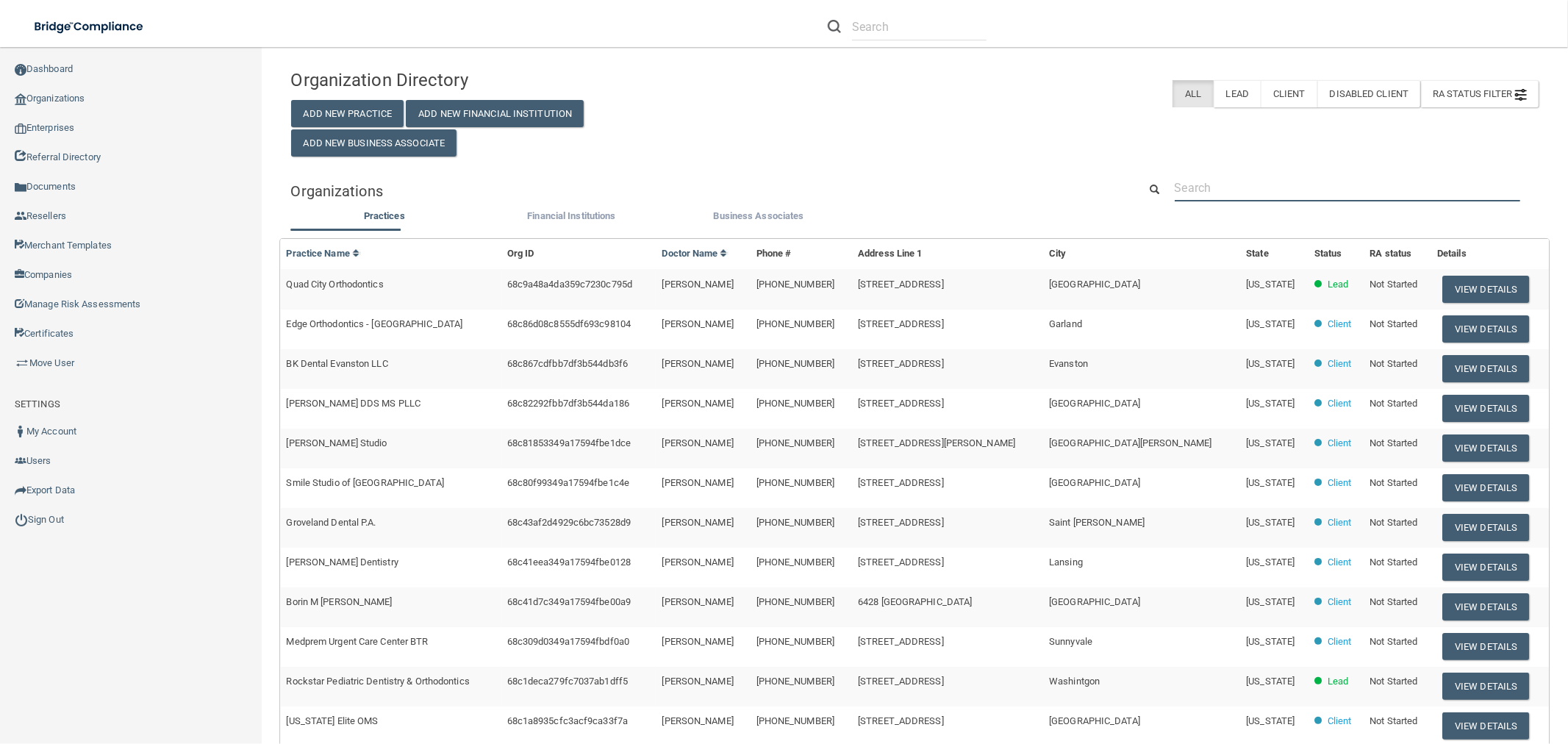
click at [1287, 201] on input "text" at bounding box center [1347, 188] width 346 height 27
paste input "Palo Alto Dental Wellness"
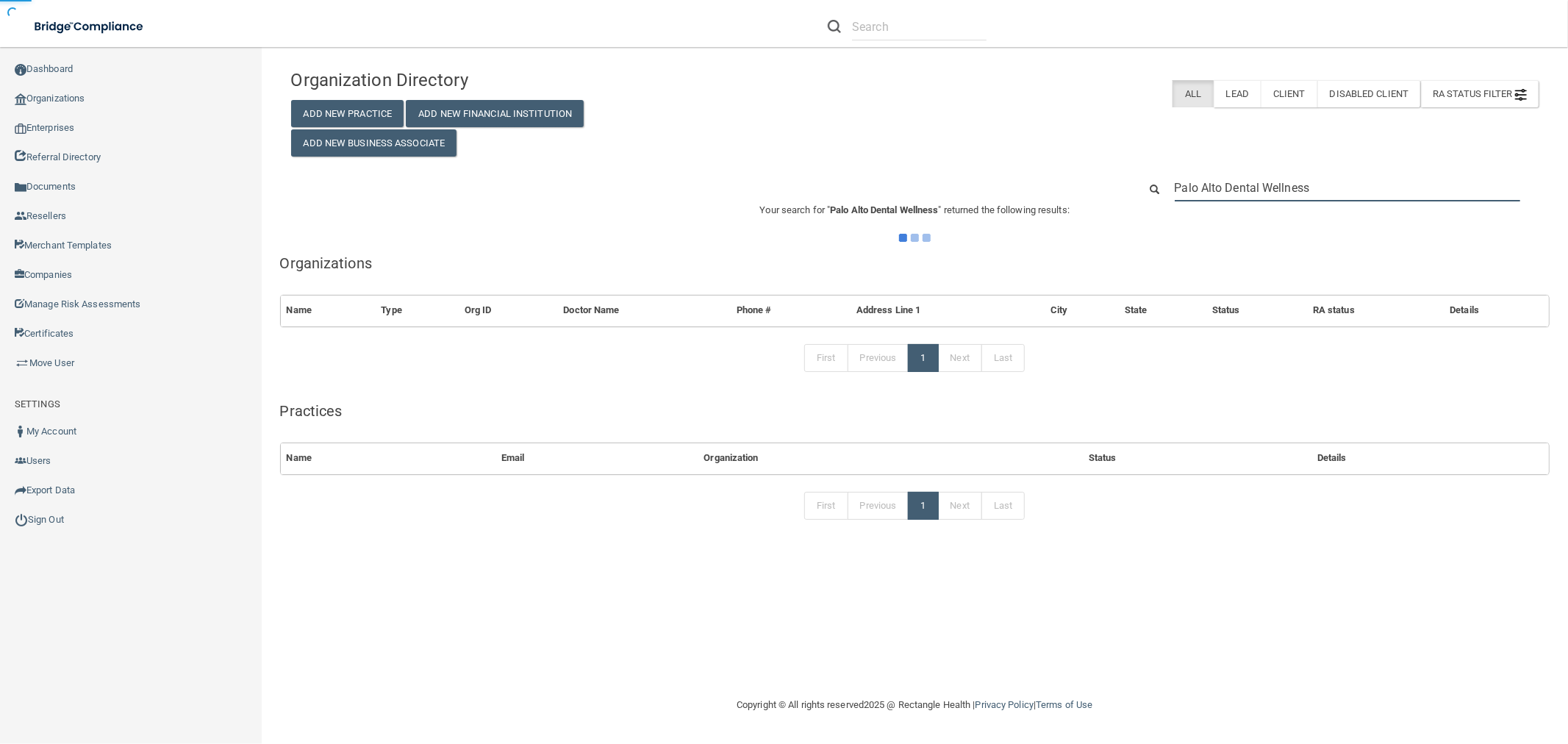
type input "Palo Alto Dental Wellness"
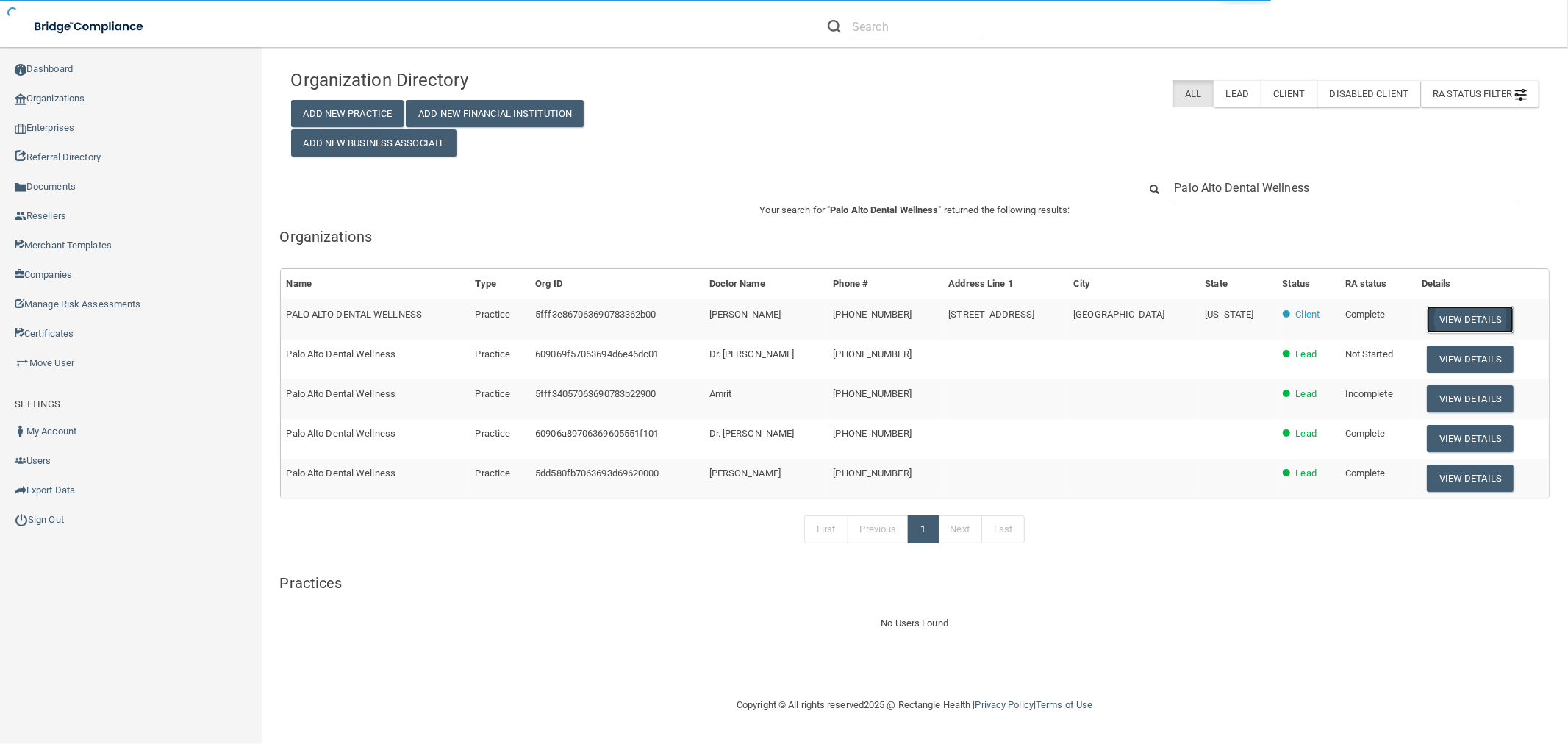
click at [1450, 317] on button "View Details" at bounding box center [1470, 319] width 86 height 27
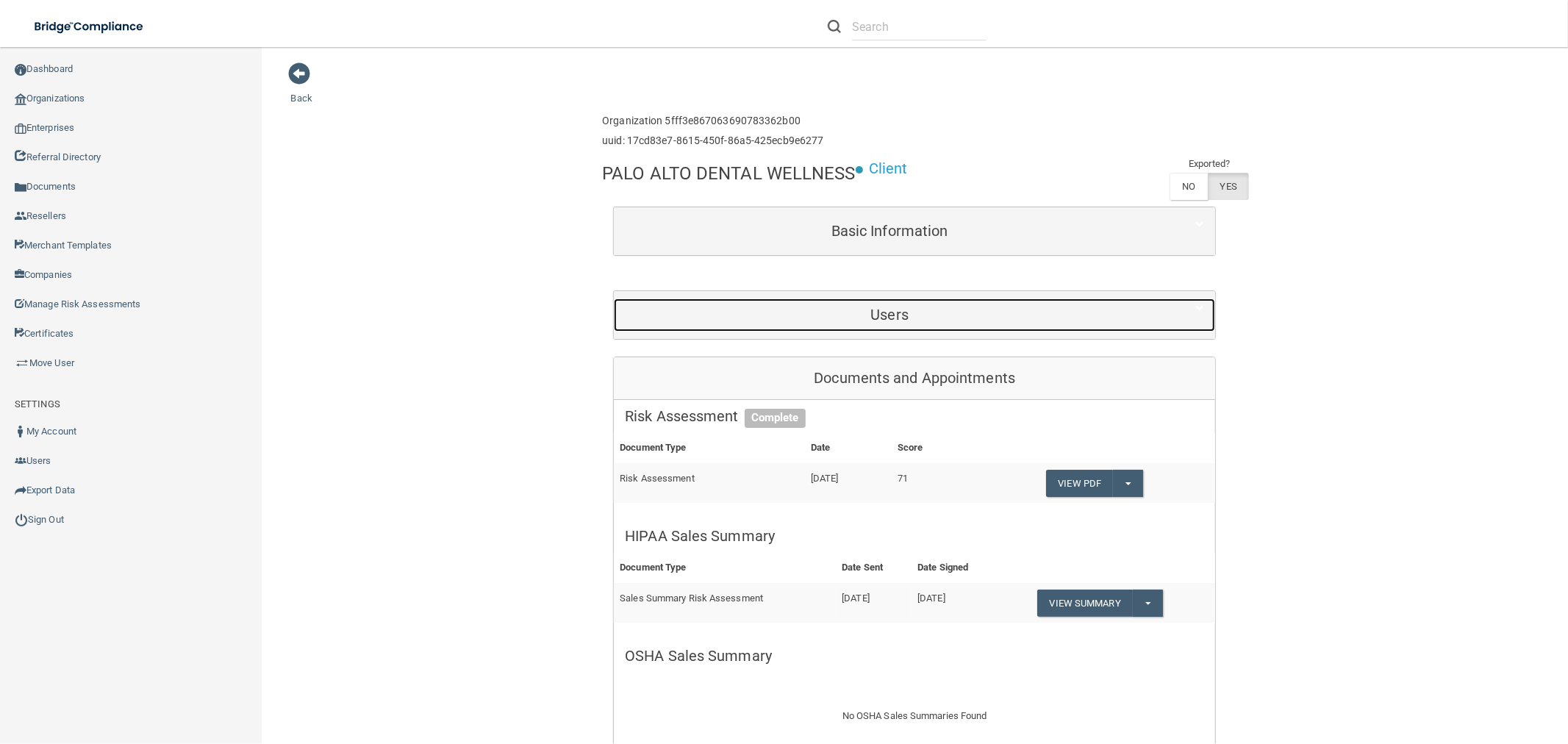
click at [968, 305] on div "Users" at bounding box center [890, 315] width 551 height 33
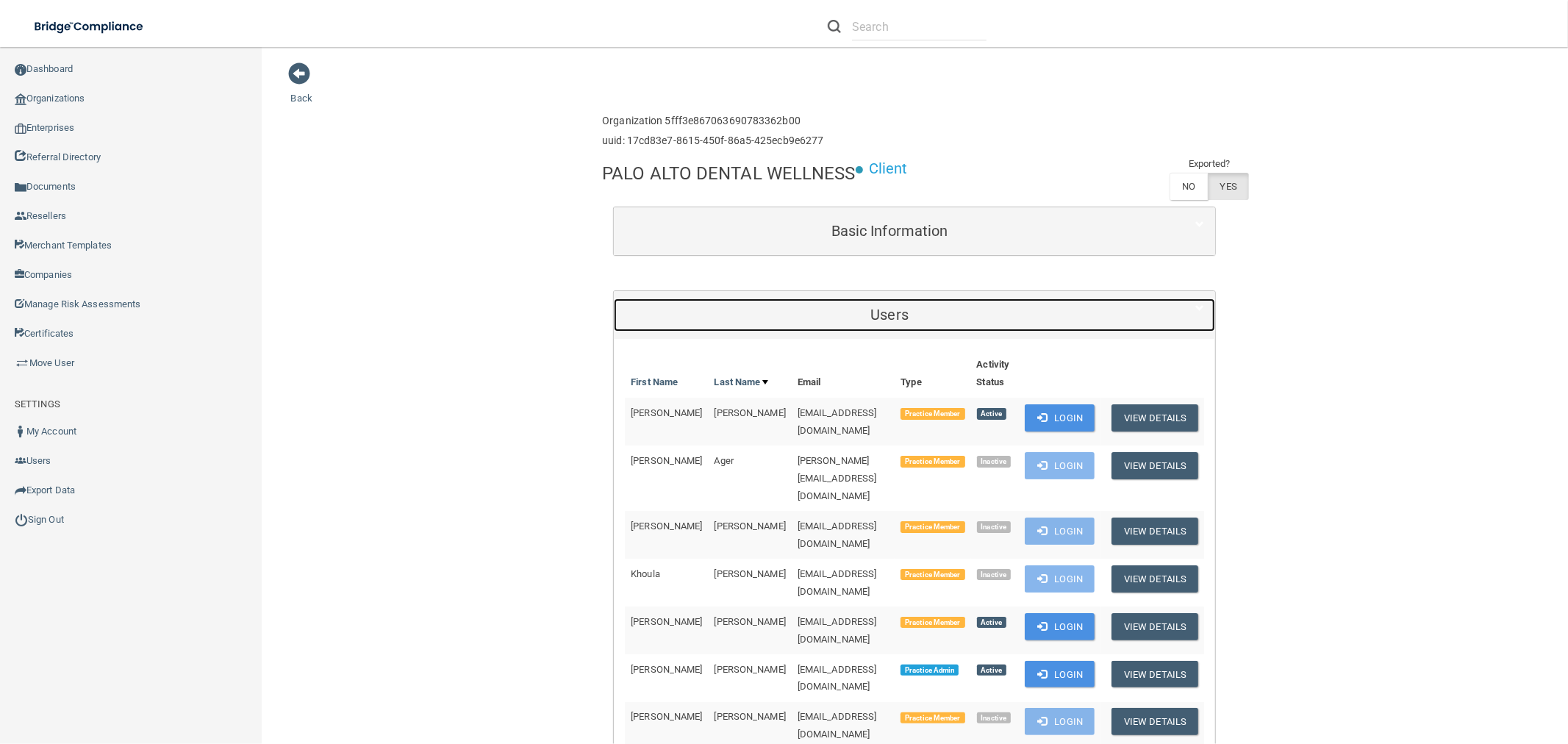
scroll to position [327, 0]
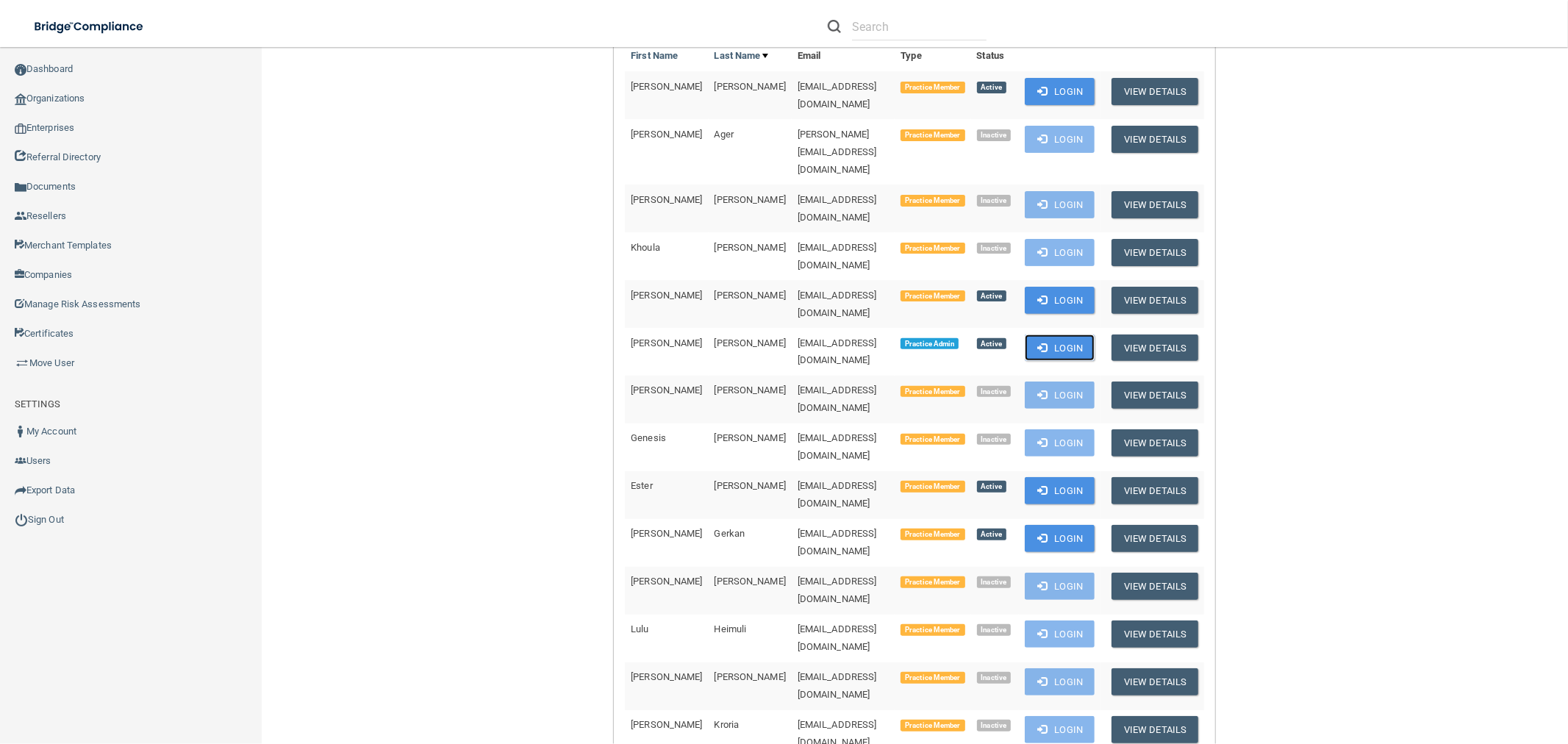
click at [1086, 335] on button "Login" at bounding box center [1060, 348] width 70 height 27
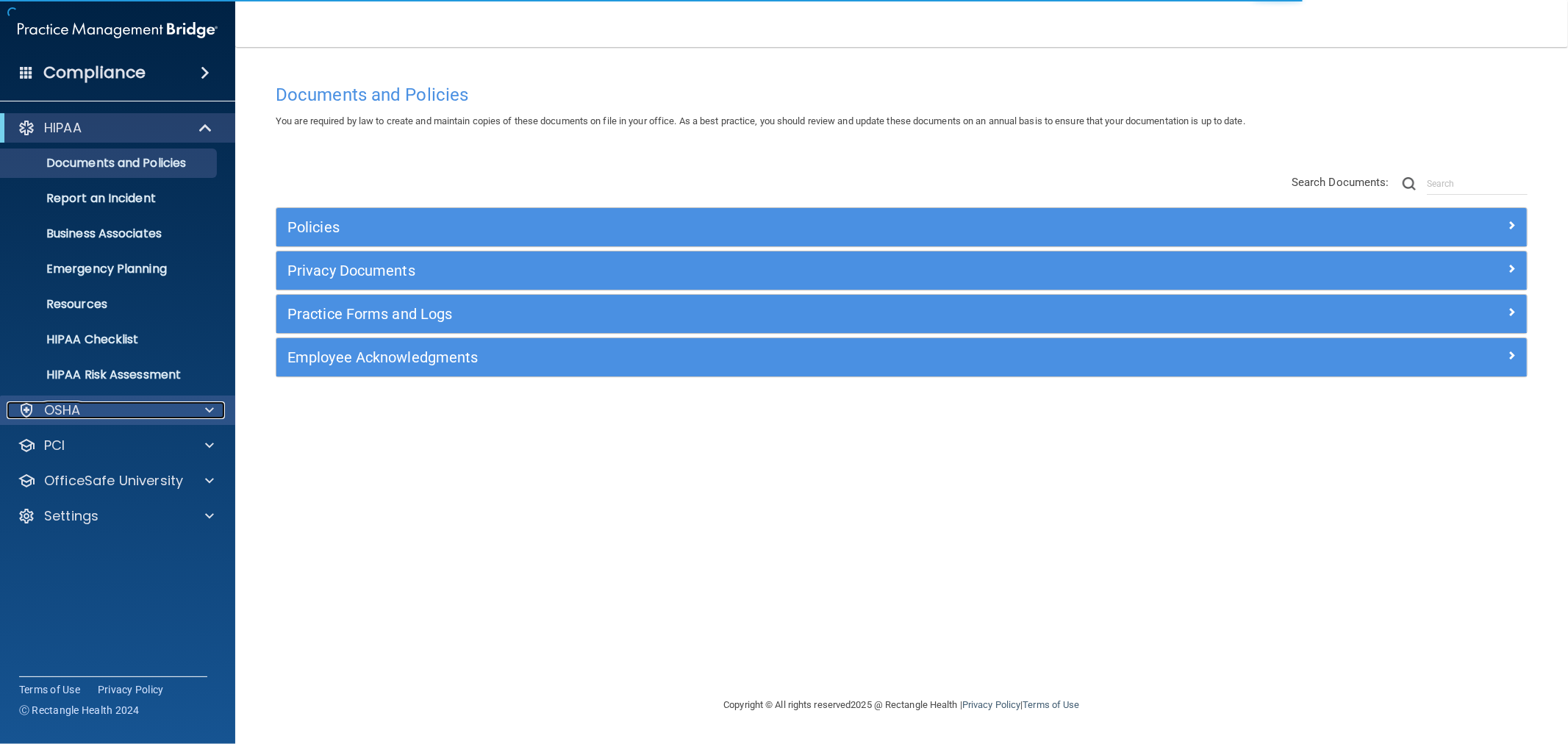
click at [75, 401] on p "OSHA" at bounding box center [62, 409] width 36 height 17
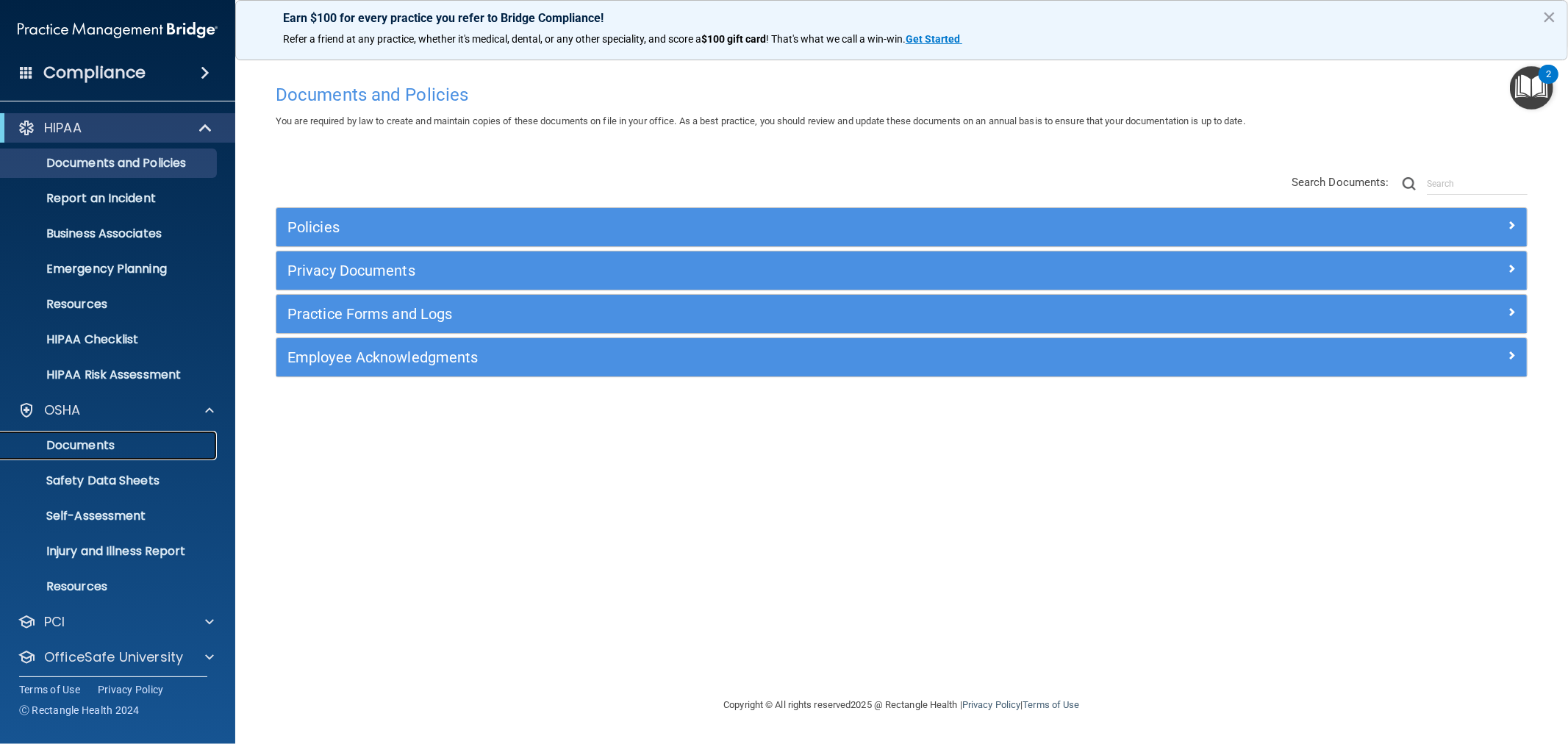
click at [90, 450] on p "Documents" at bounding box center [110, 446] width 201 height 15
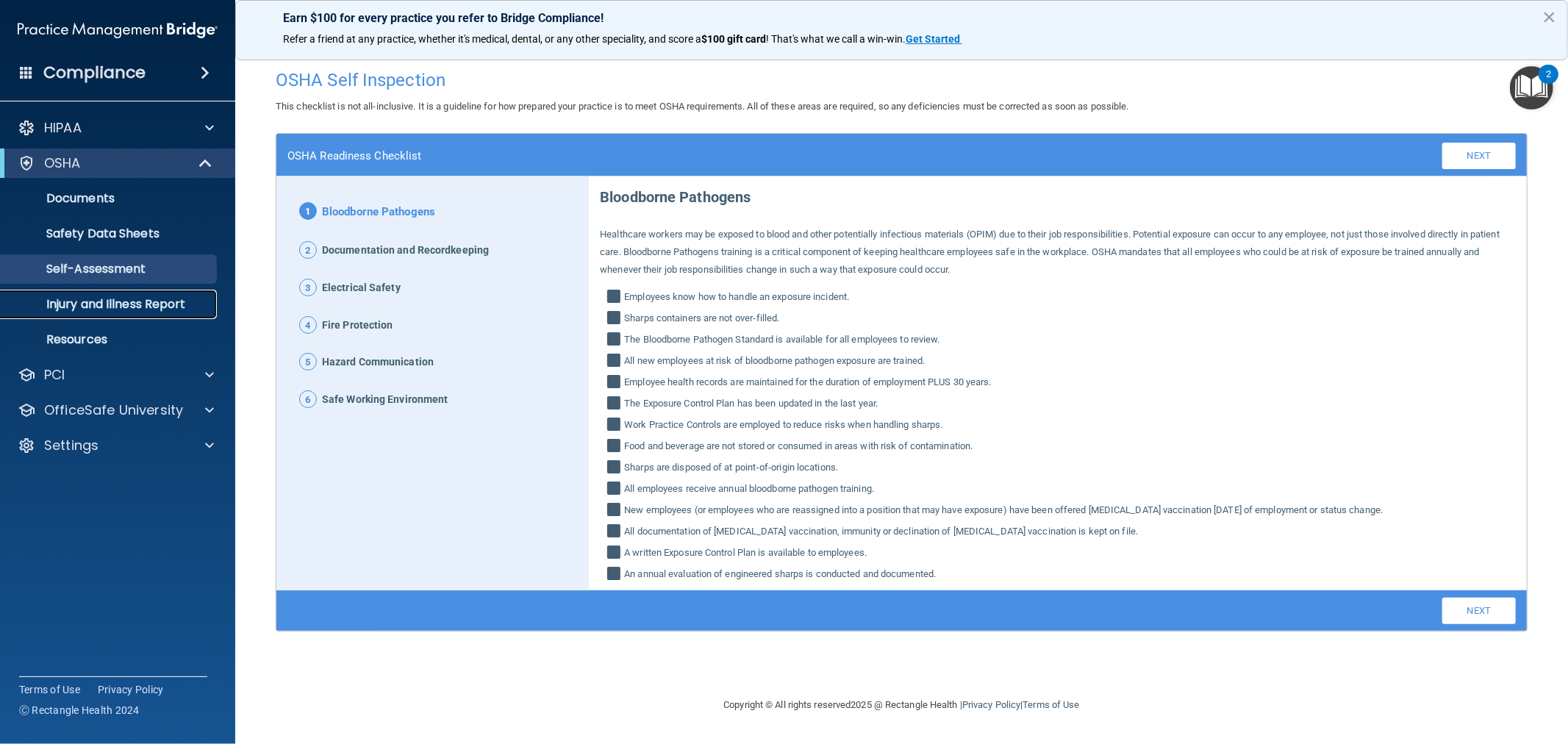
click at [131, 305] on p "Injury and Illness Report" at bounding box center [110, 304] width 201 height 15
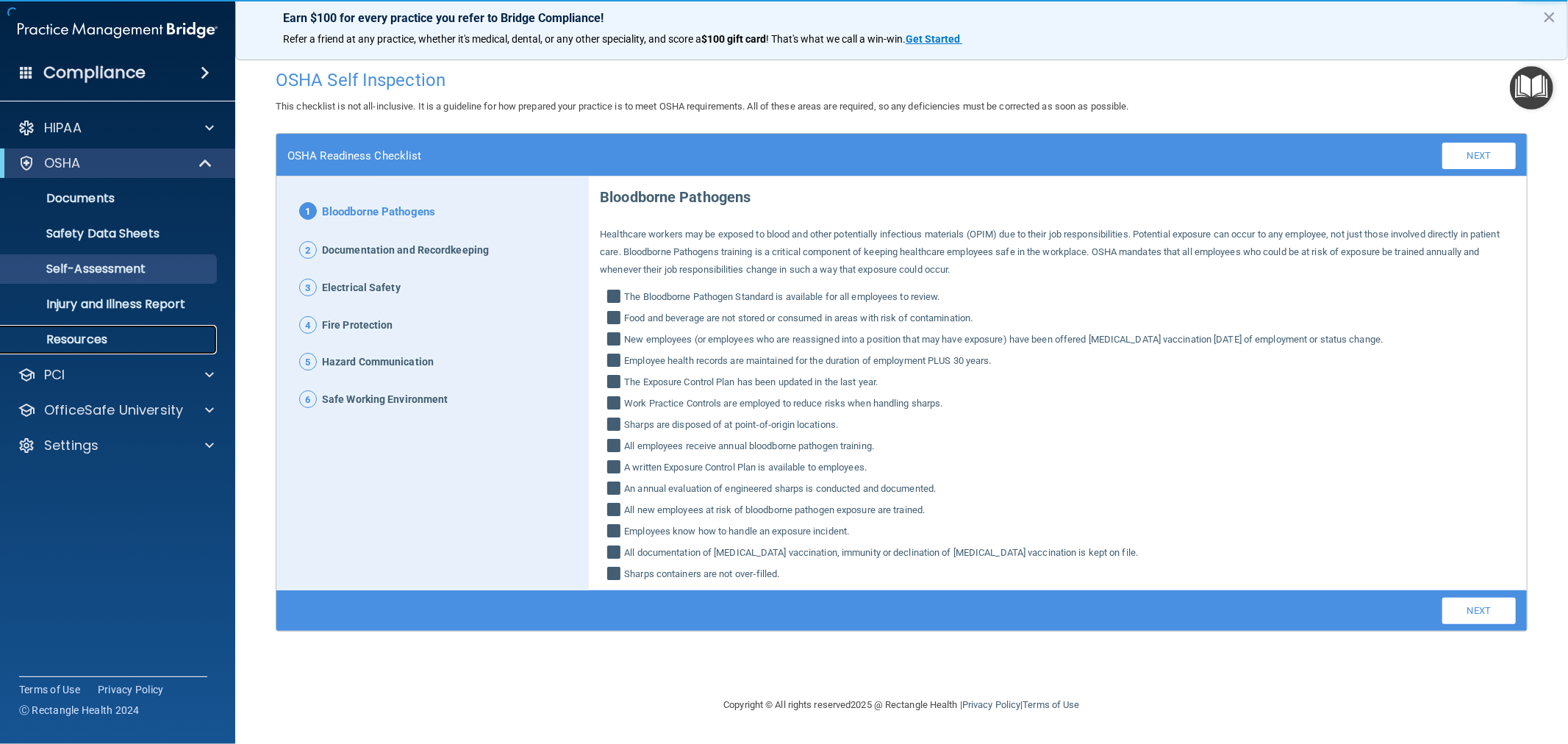
click at [97, 336] on p "Resources" at bounding box center [110, 339] width 201 height 15
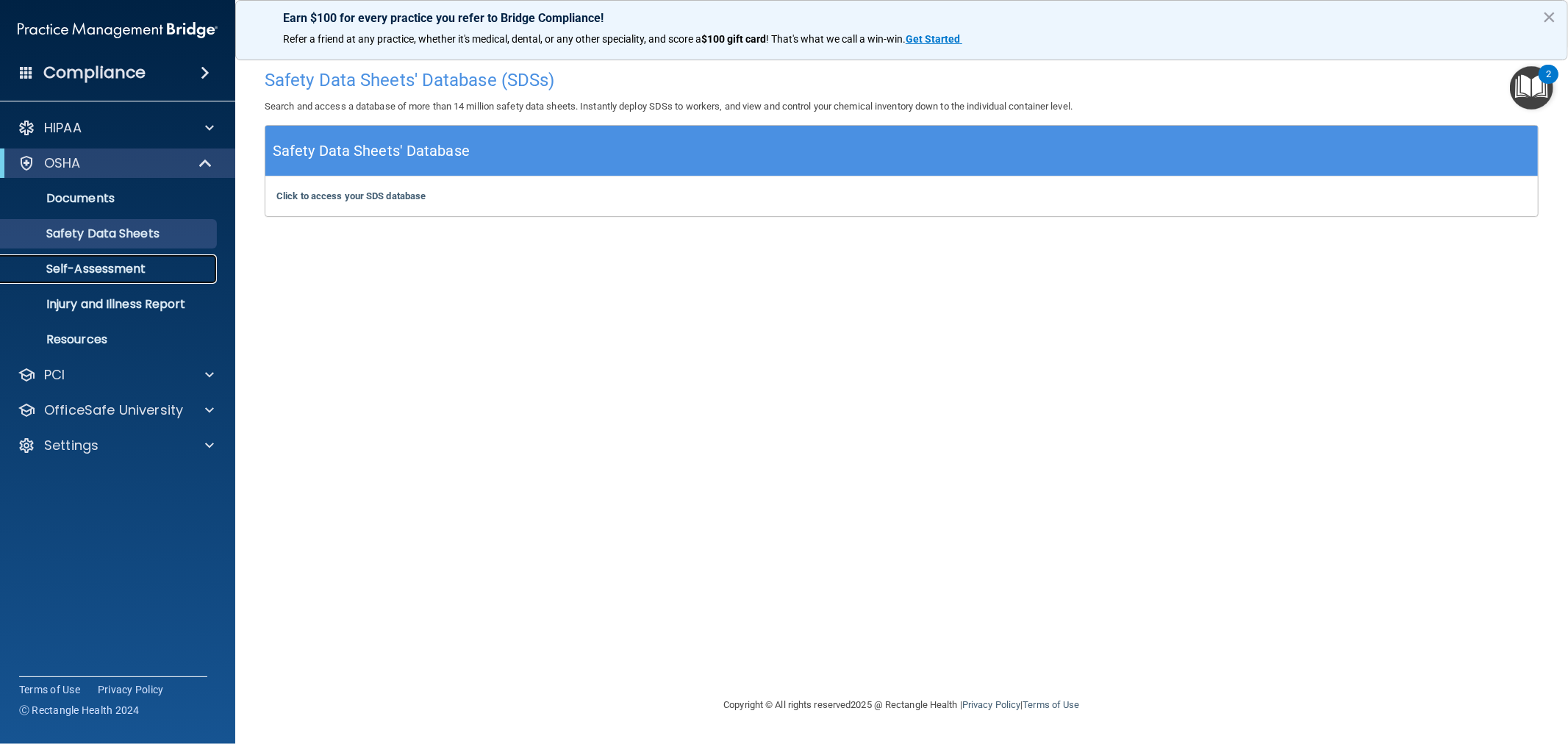
click at [125, 269] on p "Self-Assessment" at bounding box center [110, 269] width 201 height 15
